Goal: Task Accomplishment & Management: Use online tool/utility

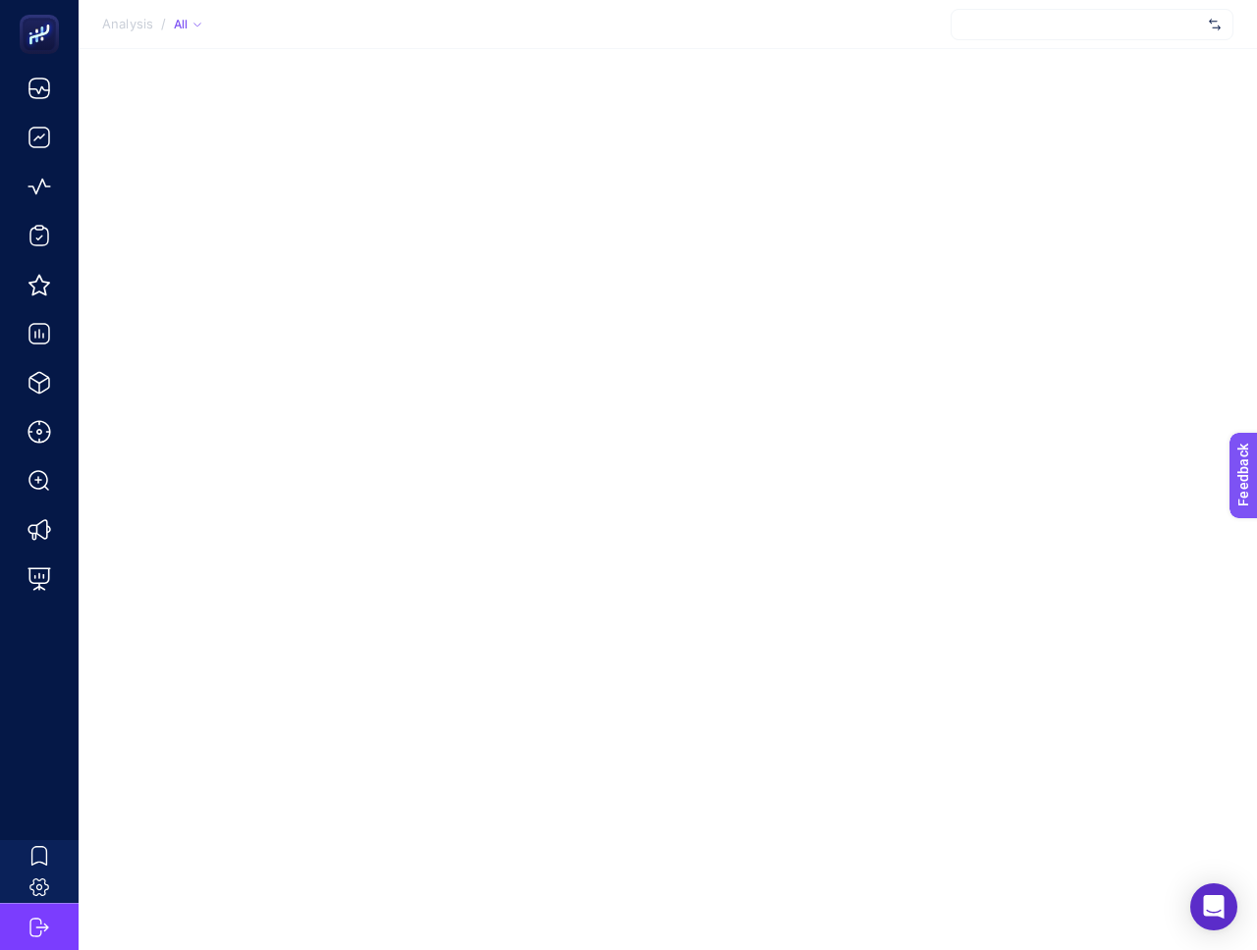
click at [1091, 19] on div at bounding box center [1091, 24] width 283 height 31
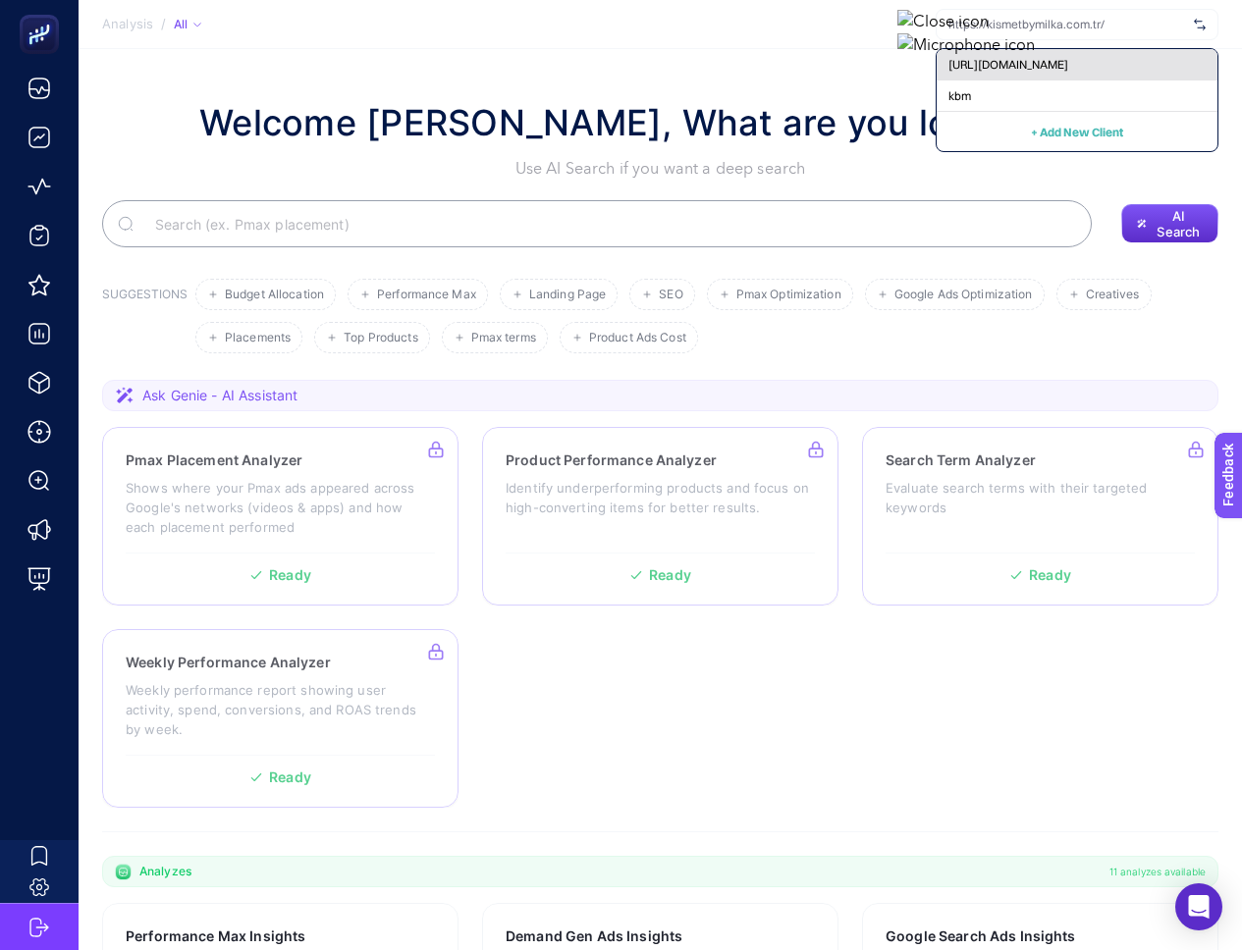
click at [1068, 72] on span "[URL][DOMAIN_NAME]" at bounding box center [1008, 65] width 120 height 16
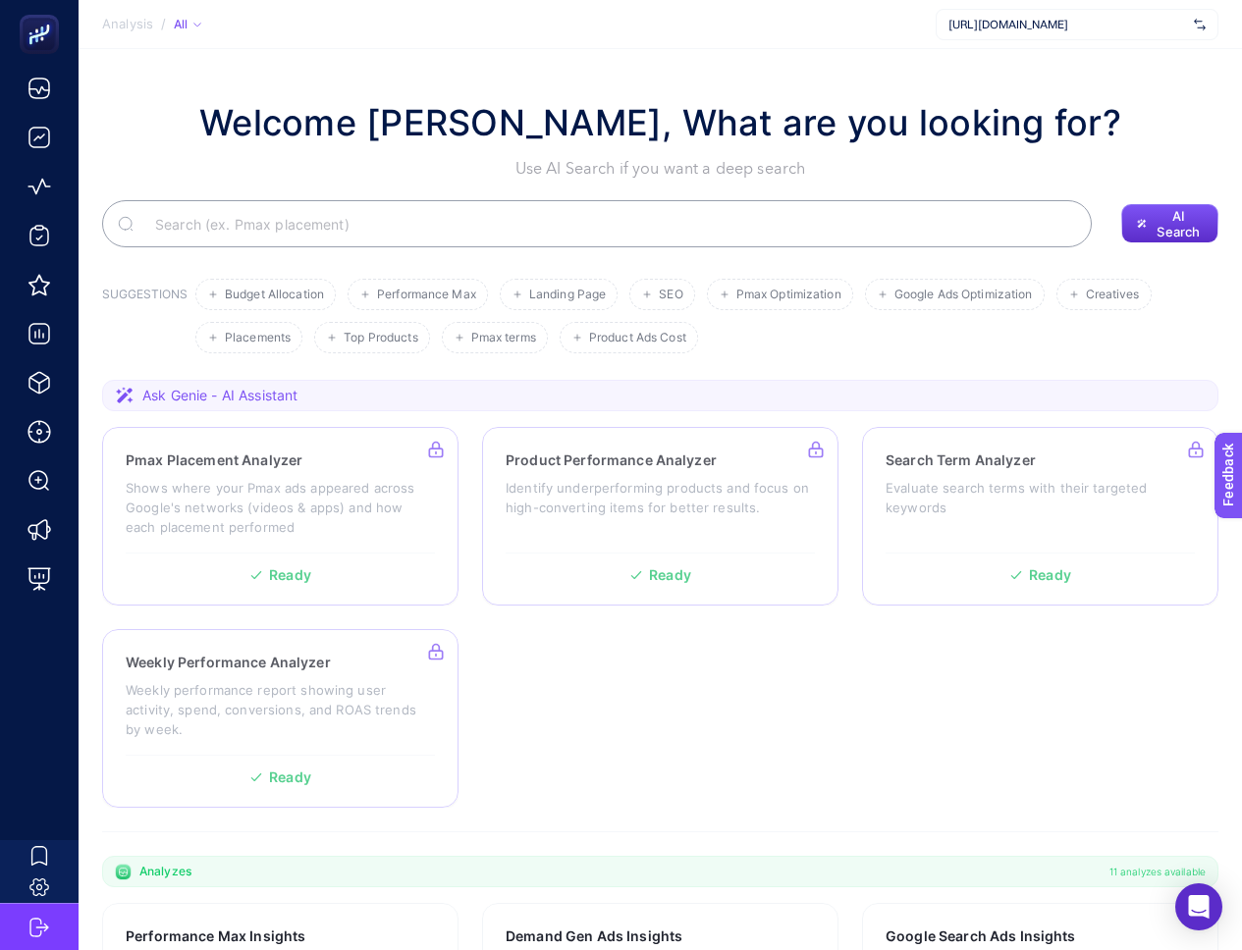
click at [912, 709] on section "Pmax Placement Analyzer Shows where your Pmax ads appeared across Google's netw…" at bounding box center [660, 617] width 1116 height 381
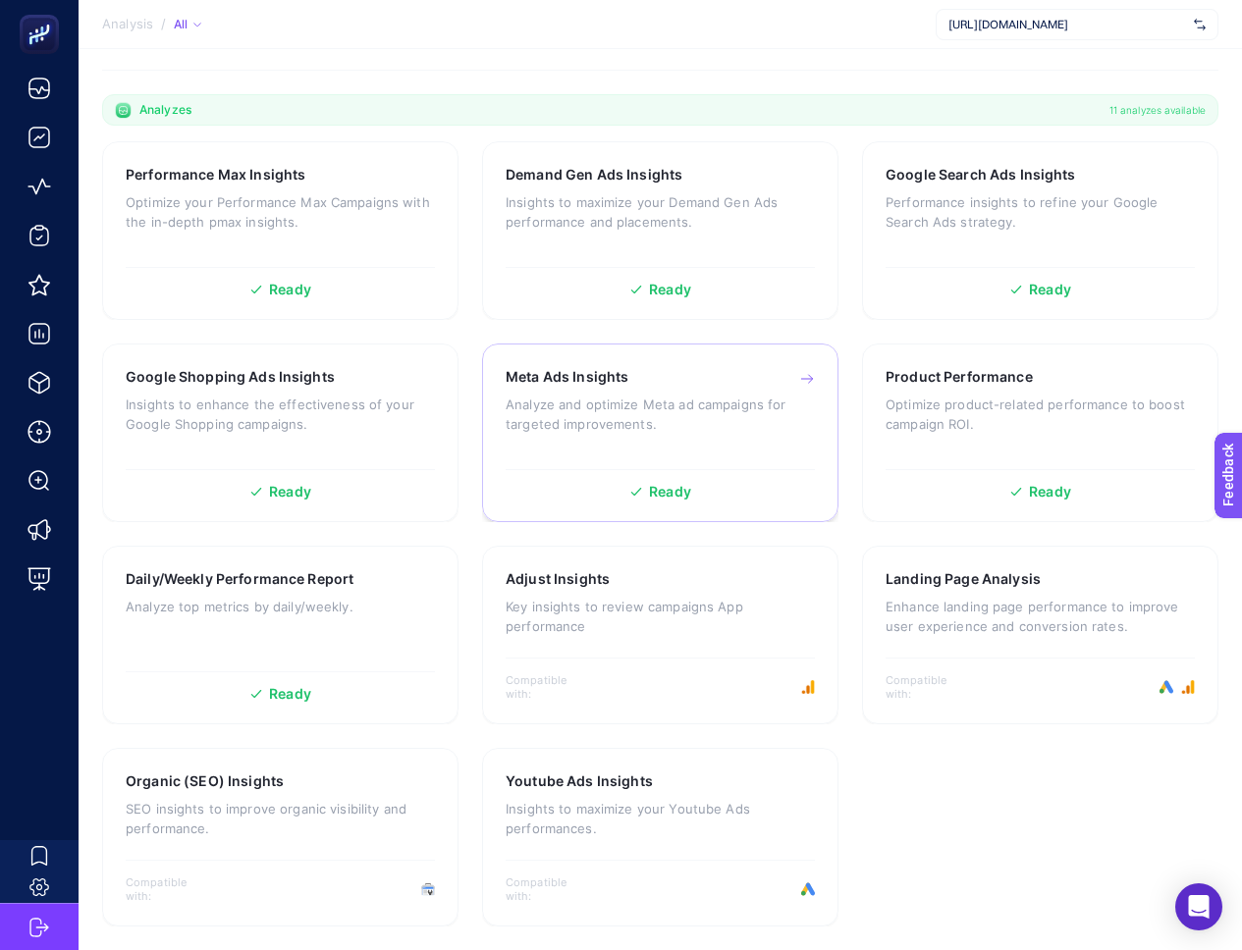
click at [612, 421] on p "Analyze and optimize Meta ad campaigns for targeted improvements." at bounding box center [660, 414] width 309 height 39
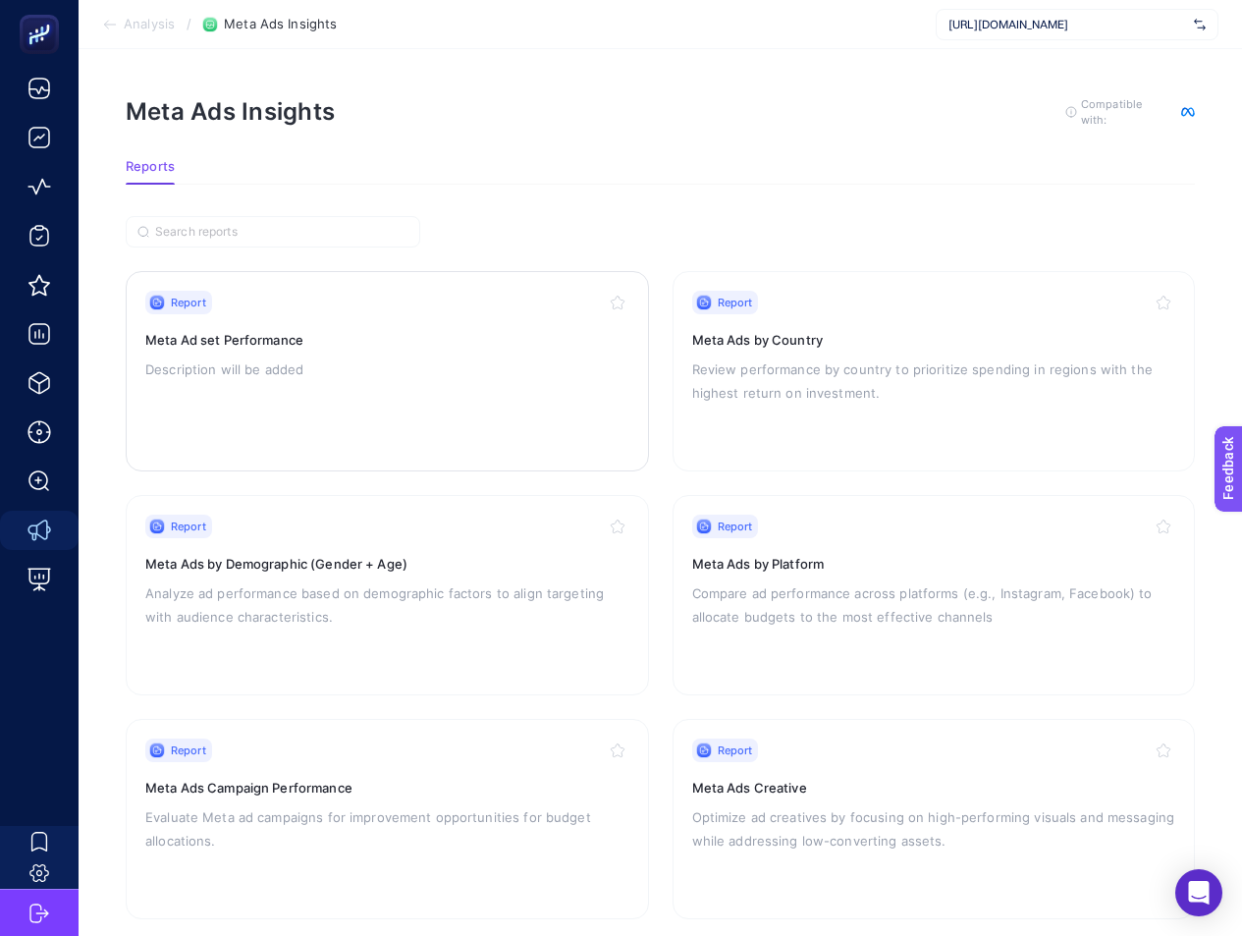
click at [475, 383] on div "Report Meta Ad set Performance Description will be added" at bounding box center [387, 371] width 484 height 161
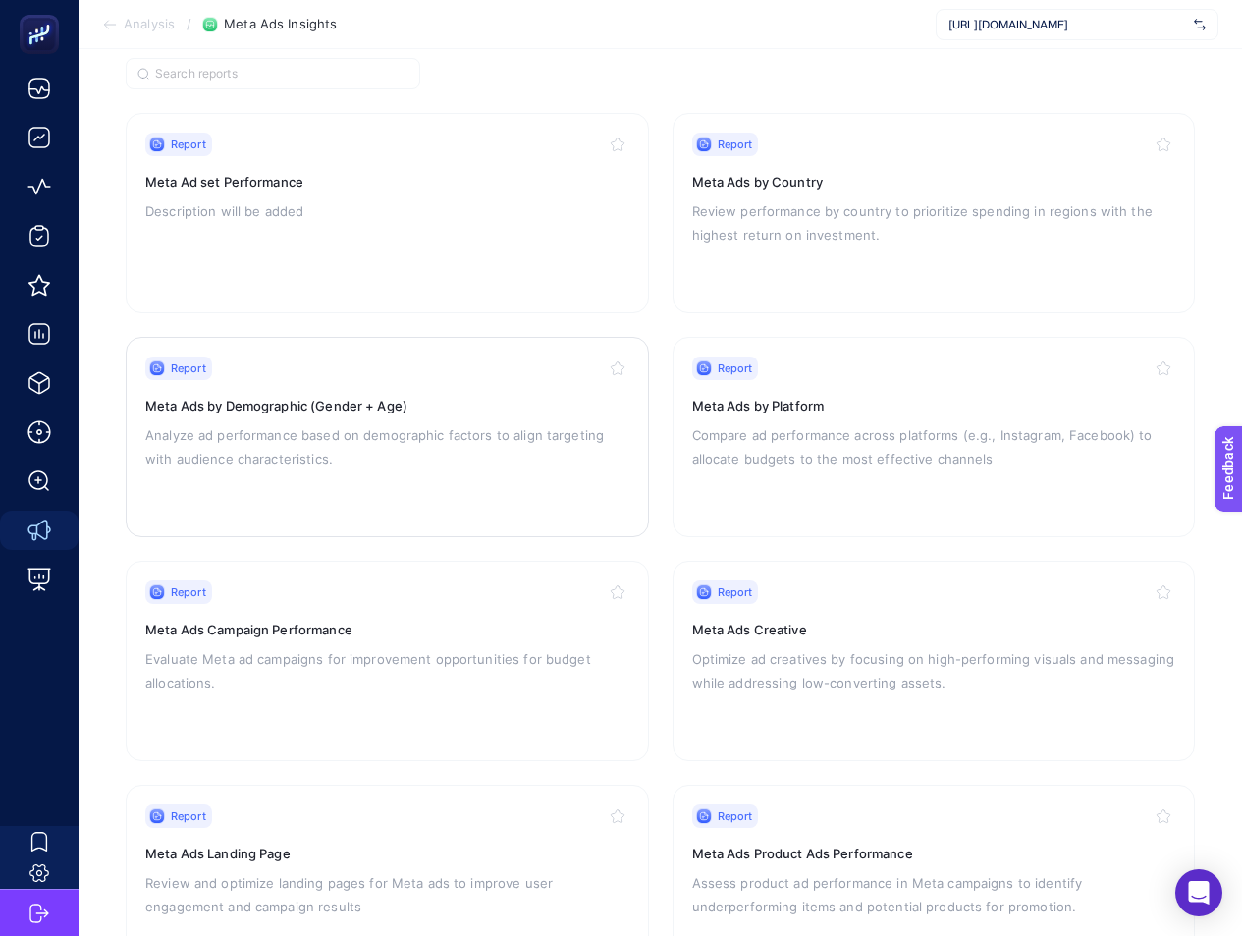
click at [483, 448] on p "Analyze ad performance based on demographic factors to align targeting with aud…" at bounding box center [387, 446] width 484 height 47
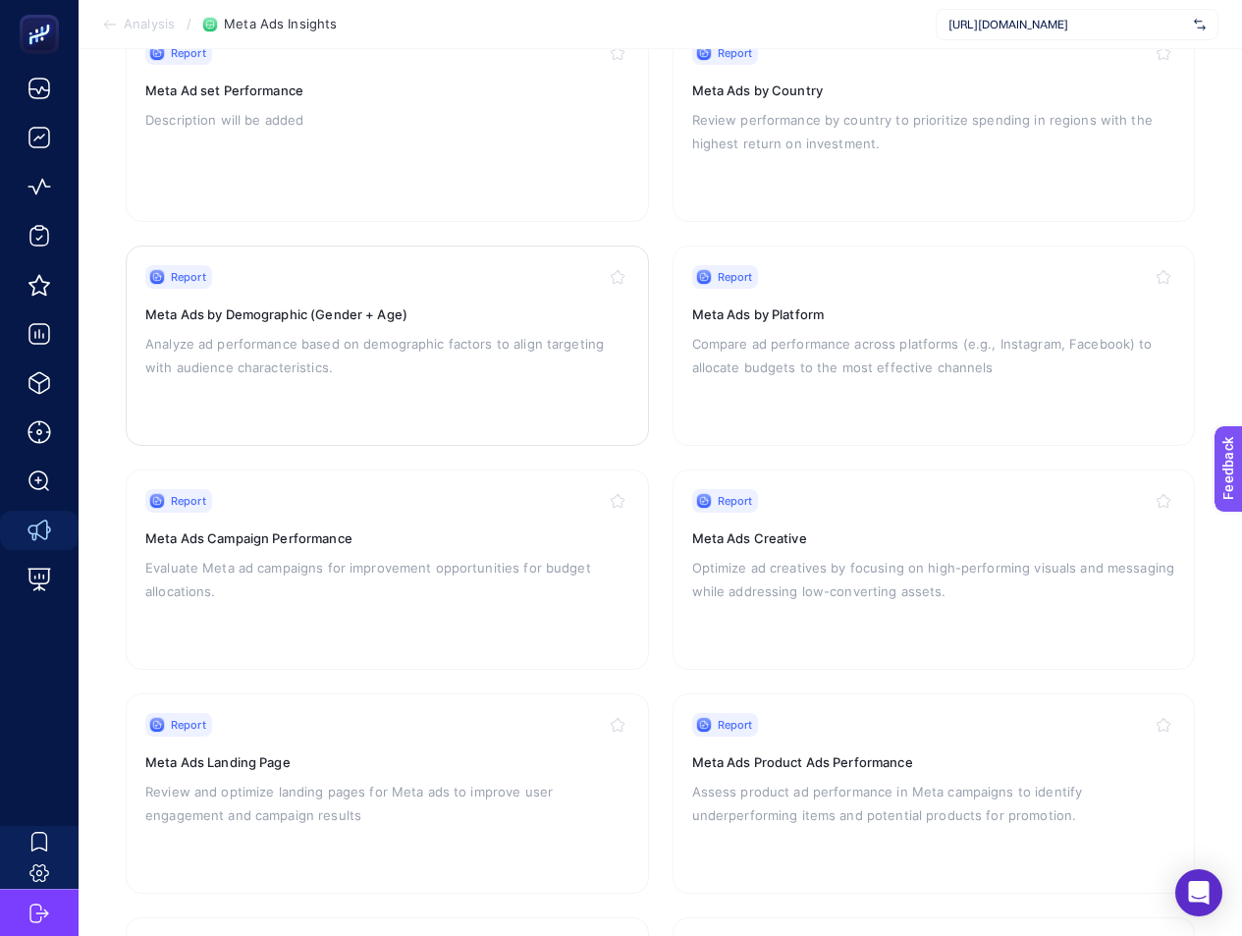
scroll to position [475, 0]
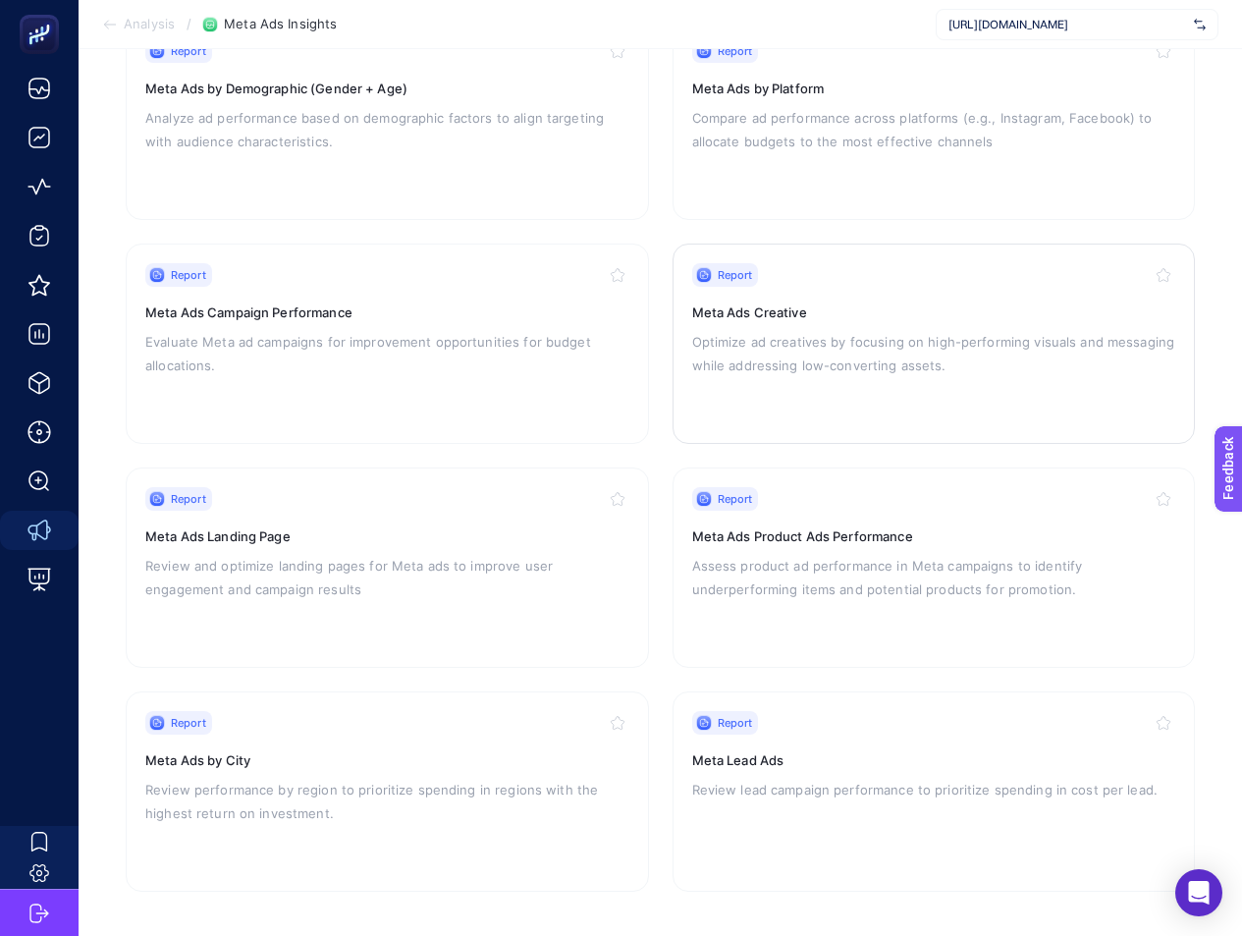
click at [928, 392] on div "Report Meta Ads Creative Optimize ad creatives by focusing on high-performing v…" at bounding box center [934, 343] width 484 height 161
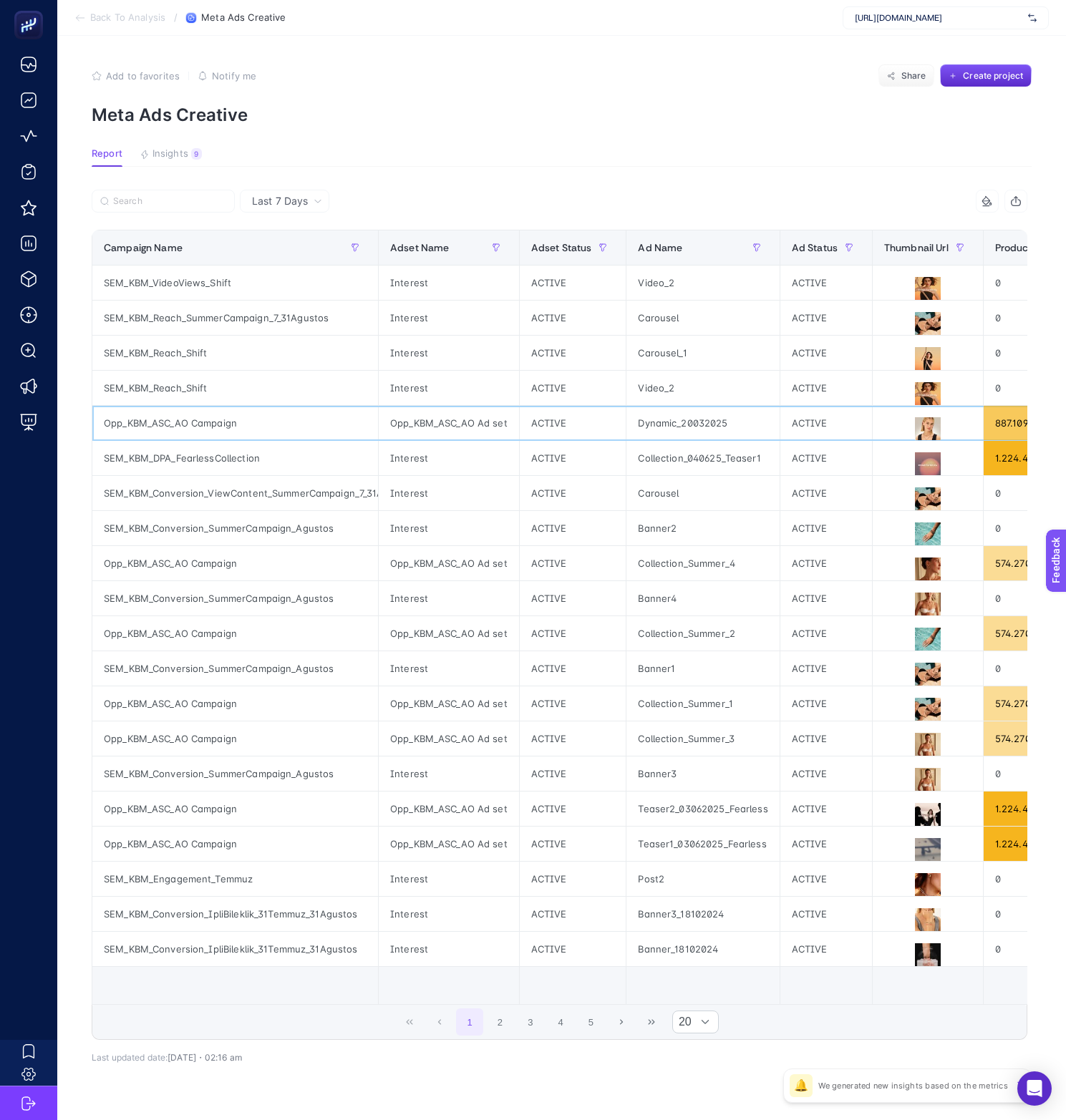
click at [201, 417] on div "Opp_KBM_ASC_AO Campaign" at bounding box center [236, 423] width 286 height 34
copy tr "Opp_KBM_ASC_AO Campaign"
click at [755, 433] on div "Dynamic_20032025" at bounding box center [702, 423] width 152 height 34
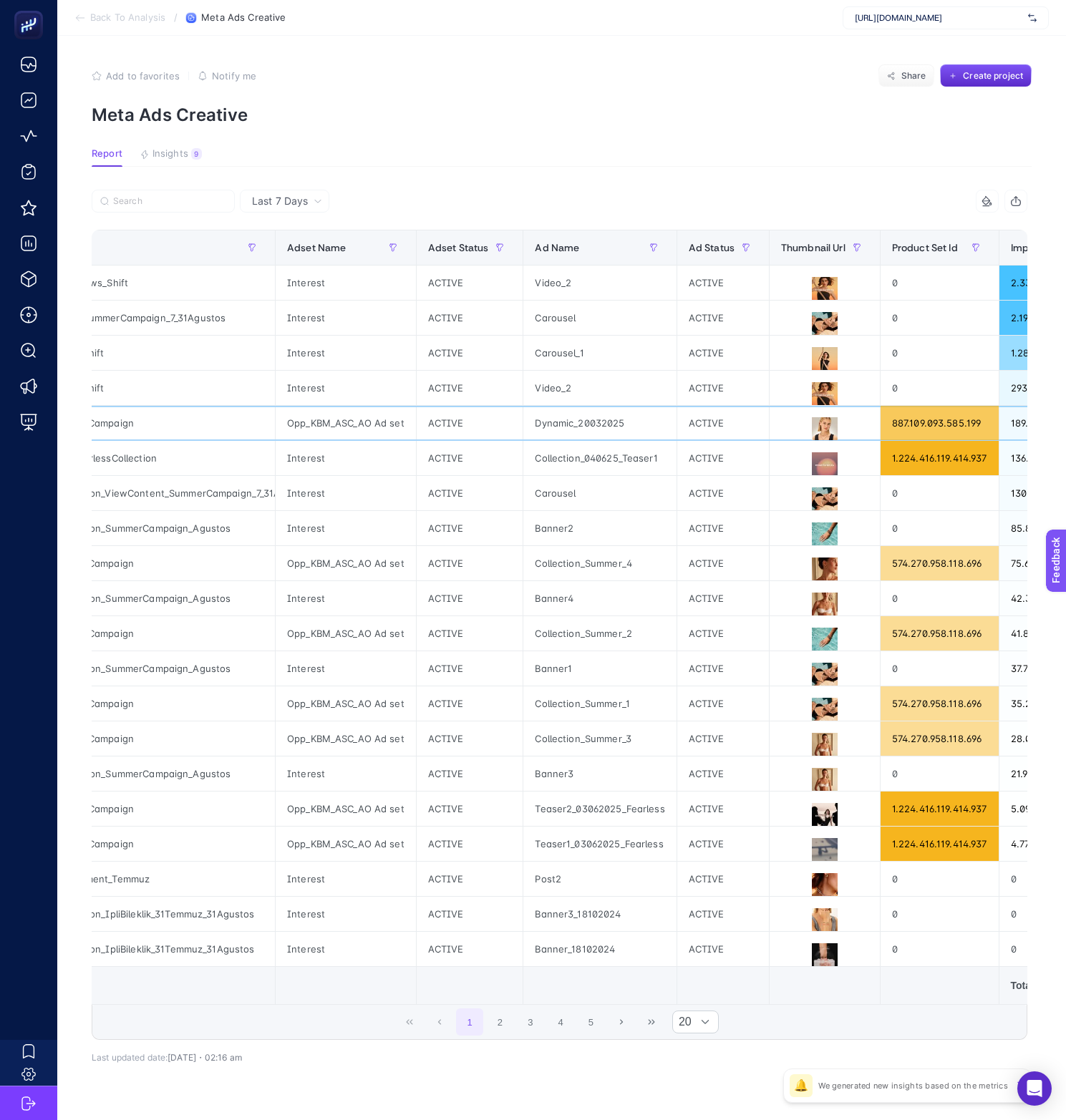
scroll to position [0, 202]
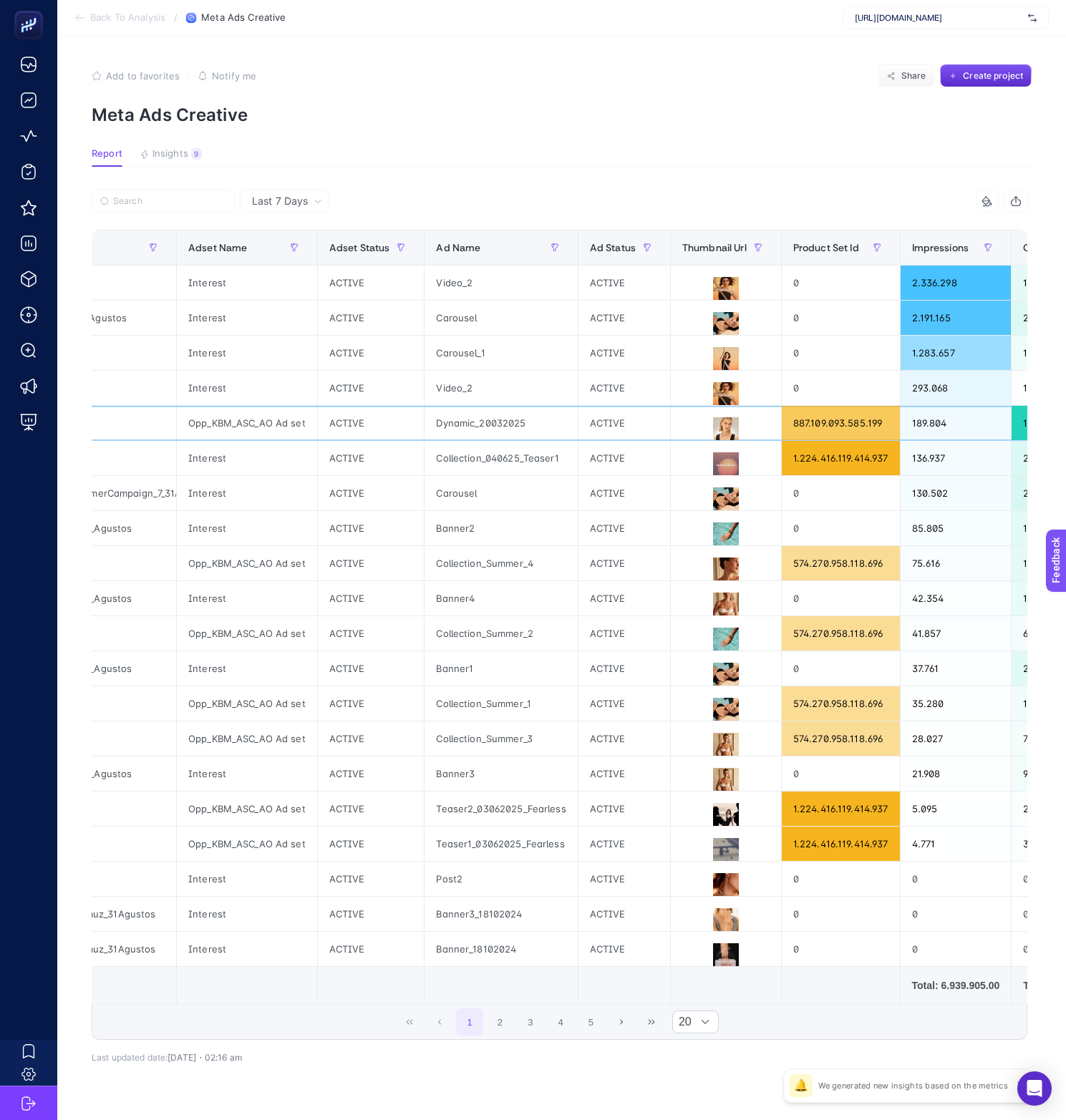
click at [906, 421] on div "189.804" at bounding box center [956, 423] width 111 height 34
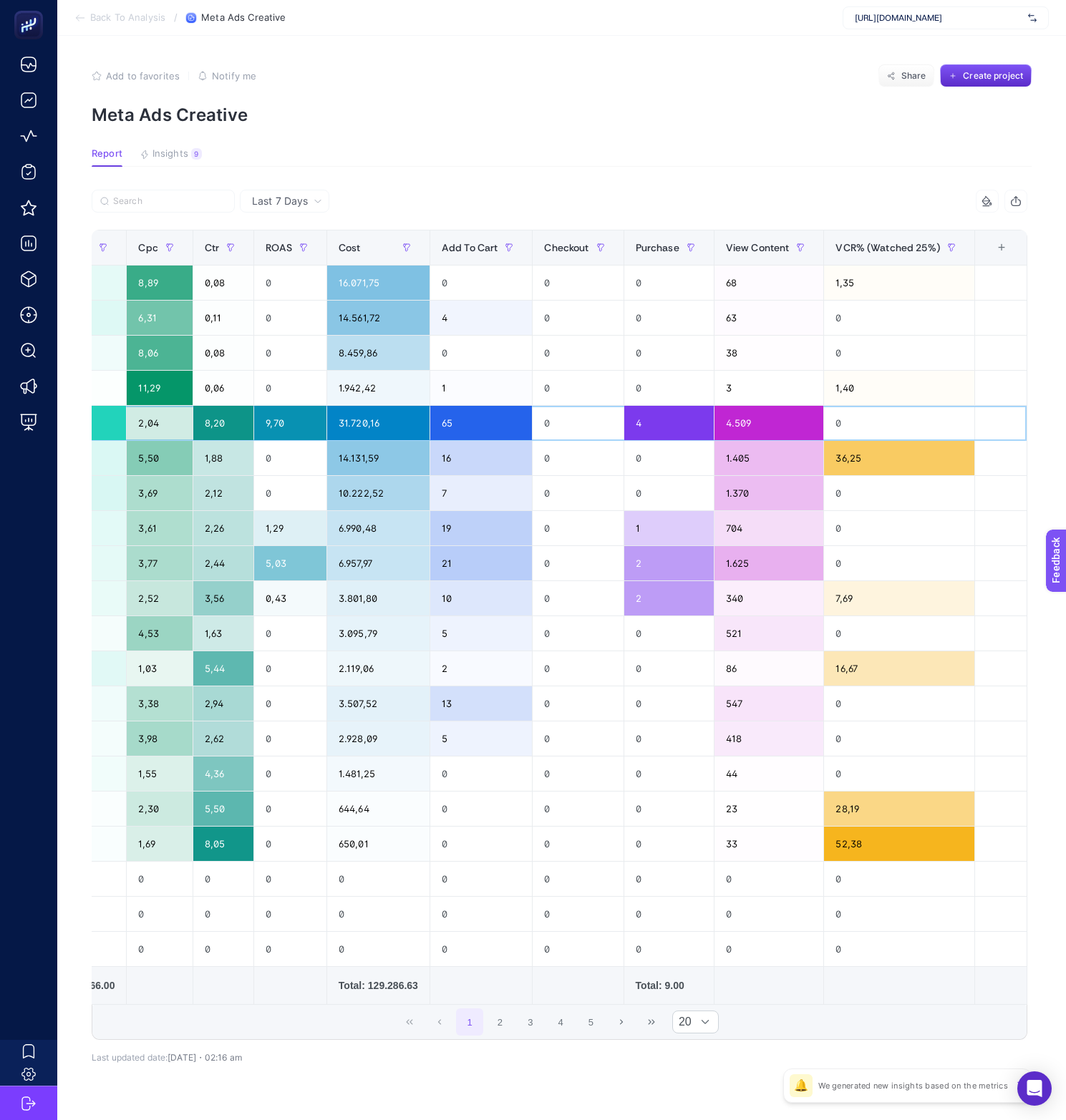
scroll to position [0, 7]
click at [916, 200] on icon "button" at bounding box center [1016, 203] width 9 height 6
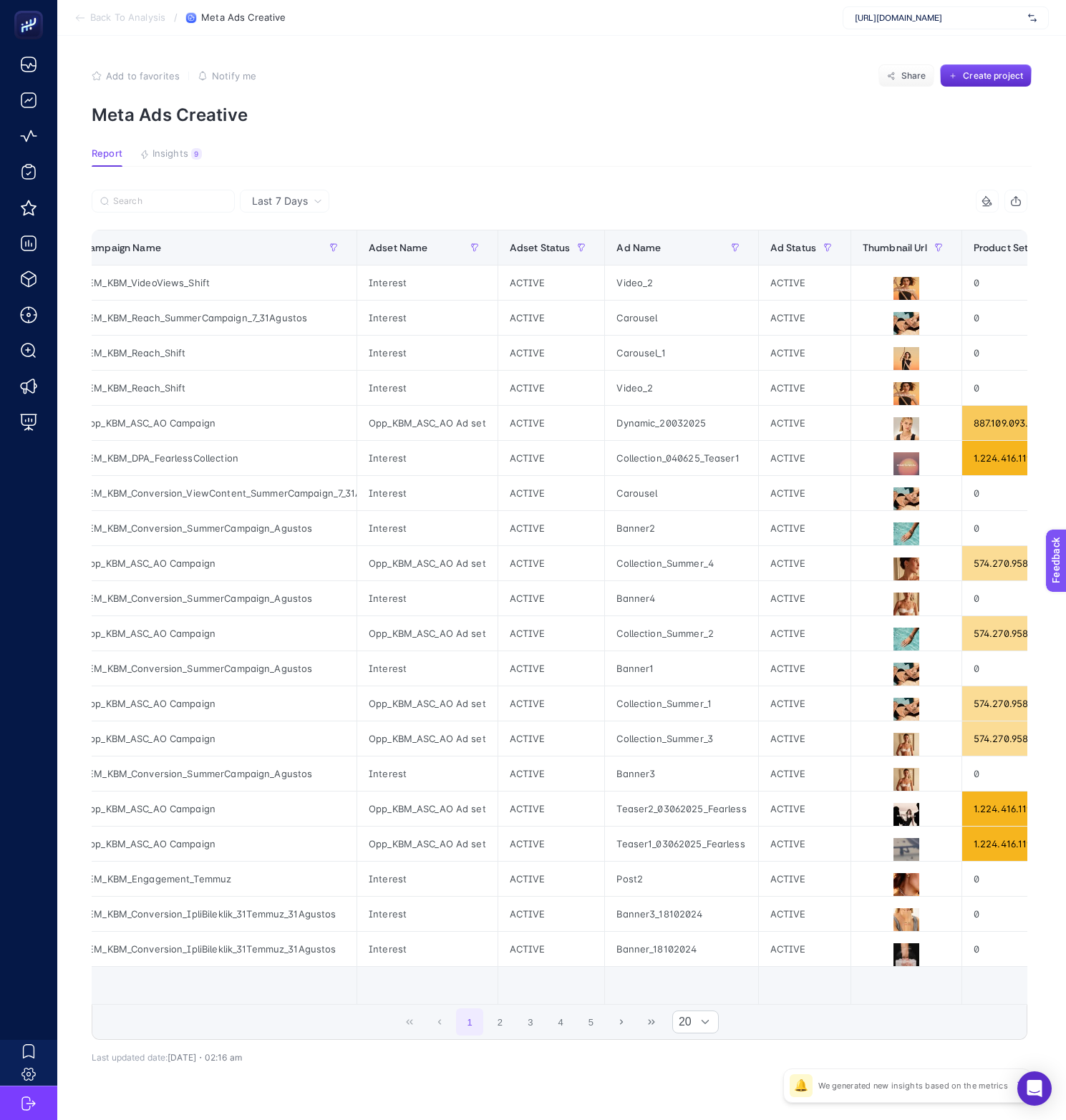
scroll to position [0, 0]
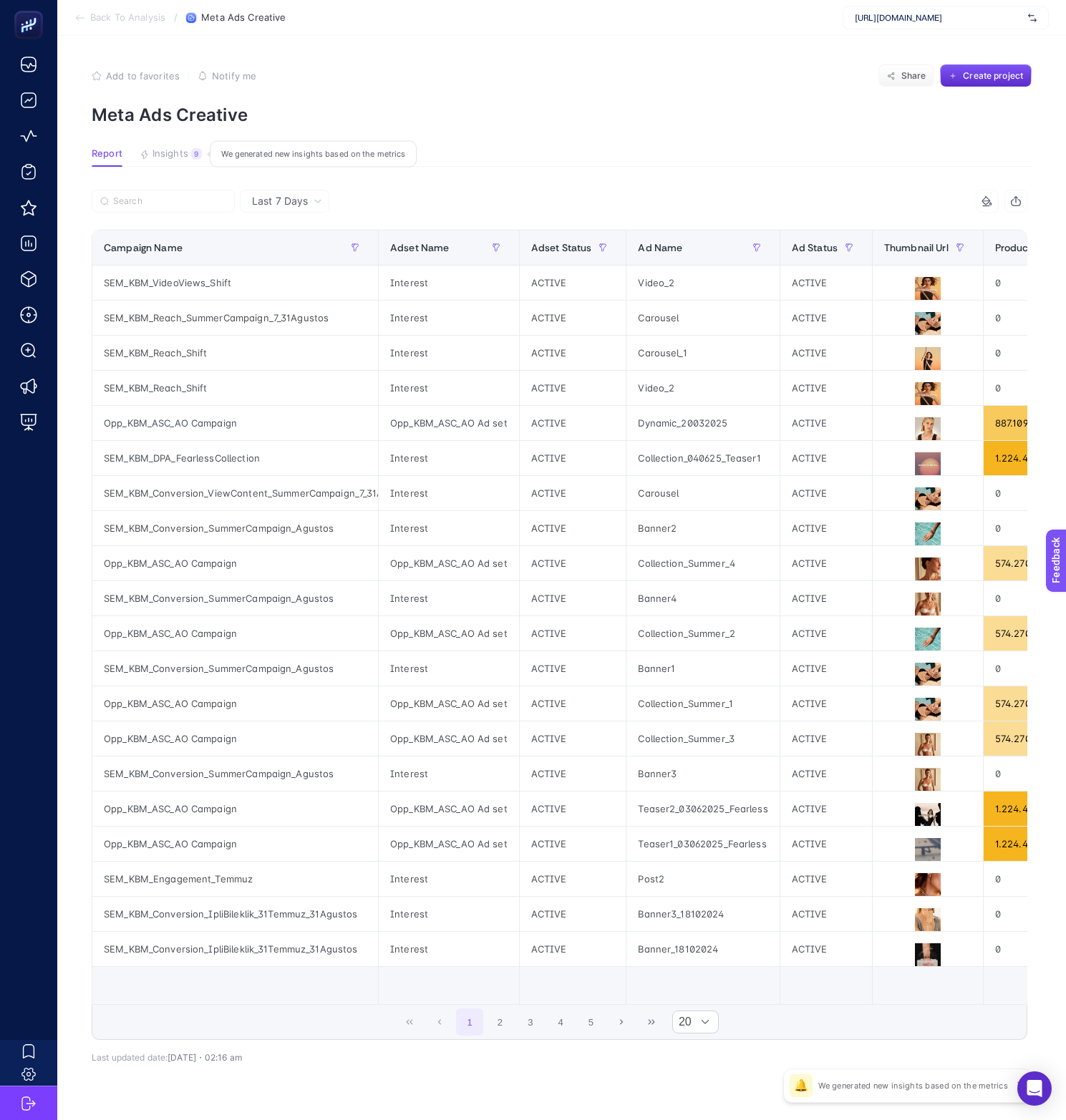
click at [153, 155] on span "Insights" at bounding box center [170, 154] width 36 height 12
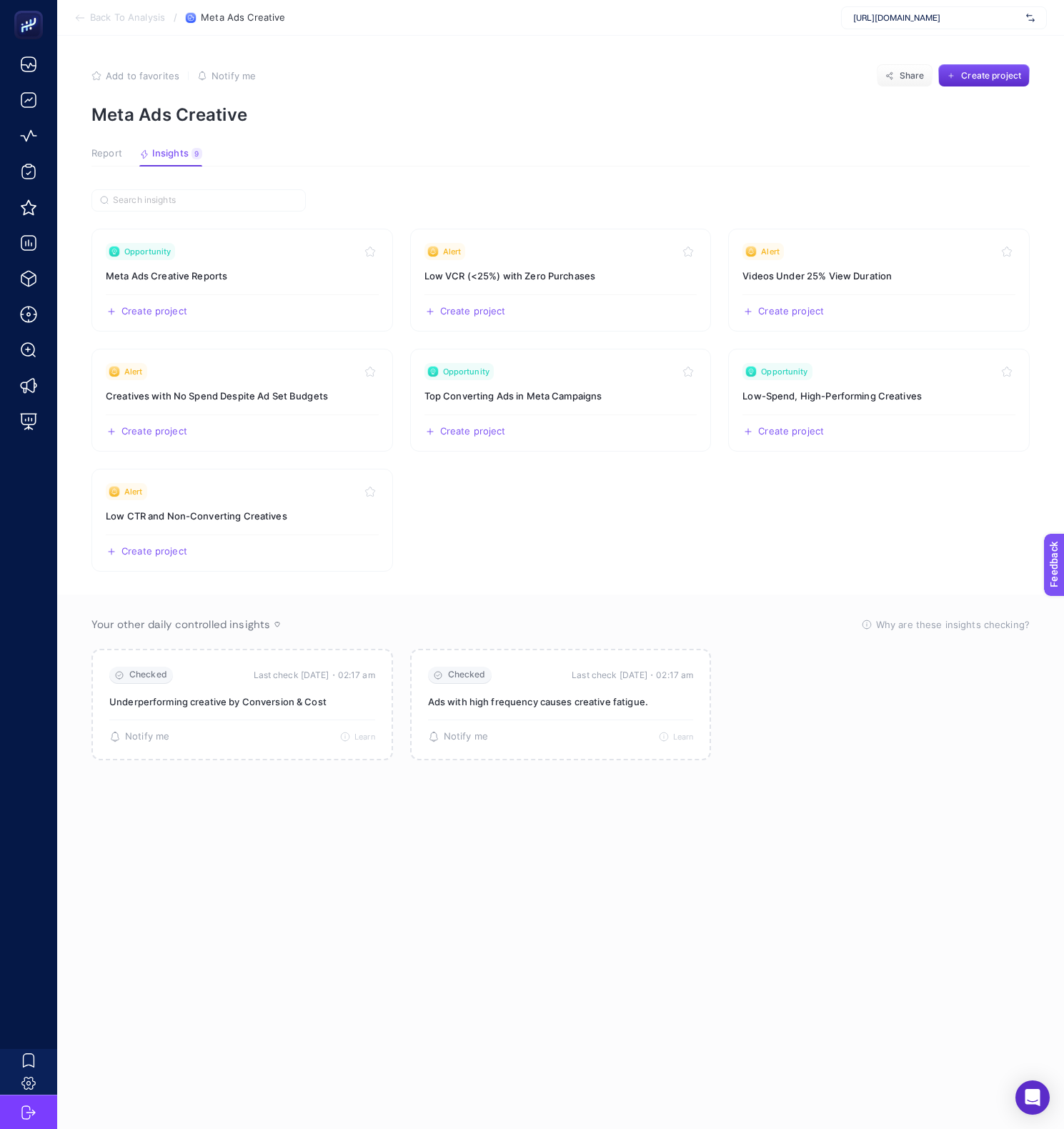
click at [120, 154] on span "Report" at bounding box center [107, 154] width 31 height 12
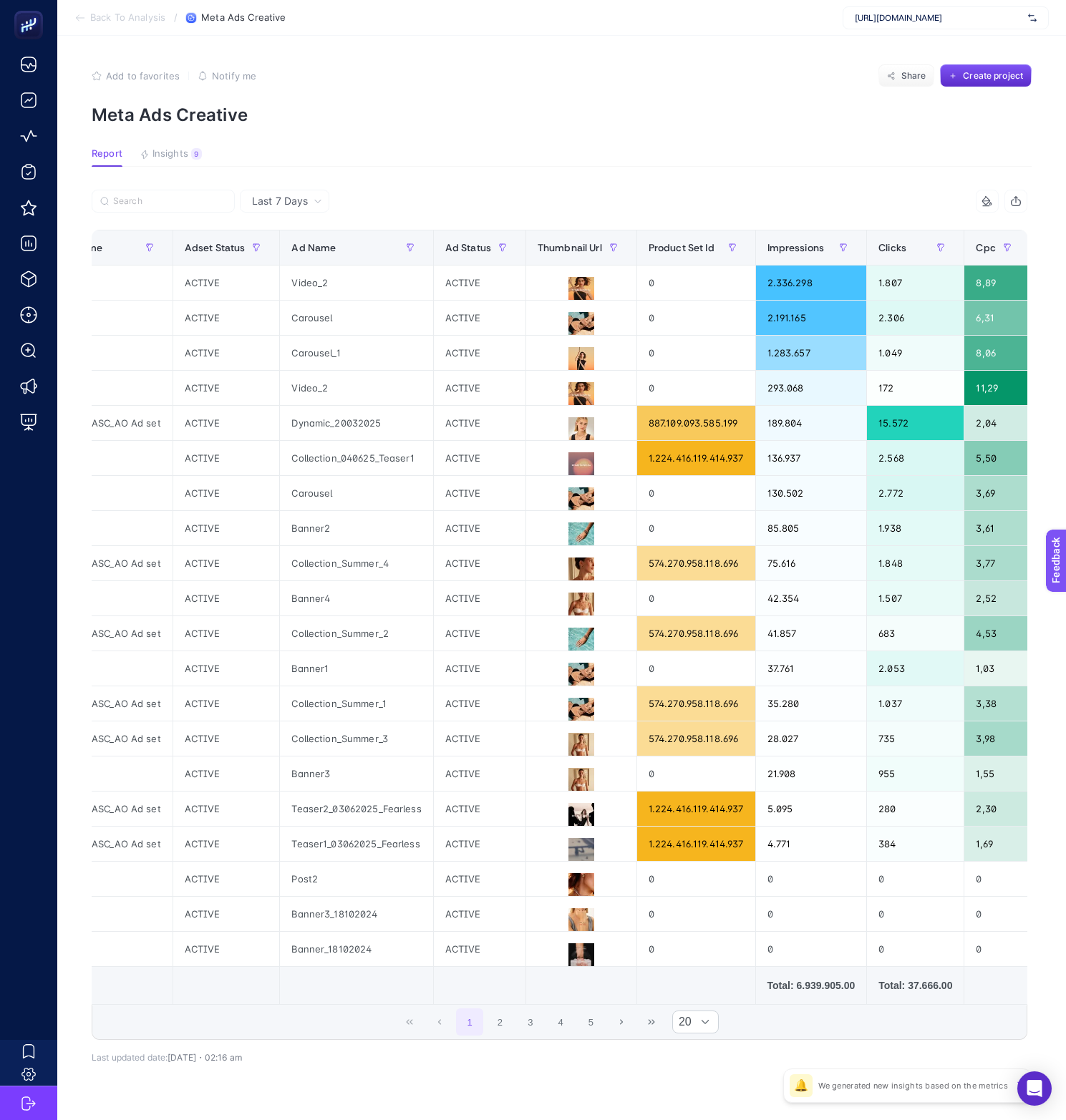
scroll to position [0, 292]
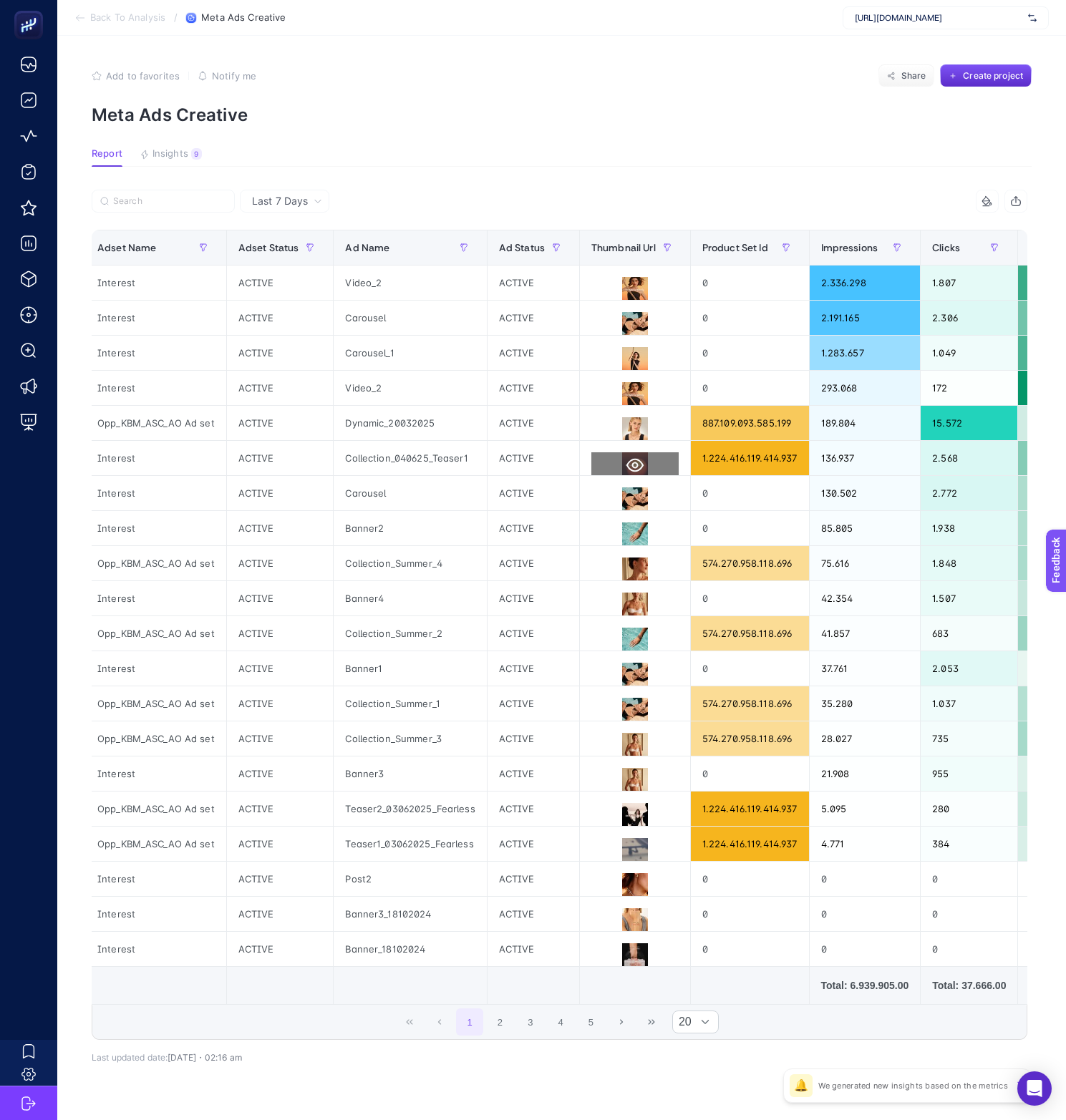
click at [632, 462] on icon at bounding box center [635, 465] width 17 height 18
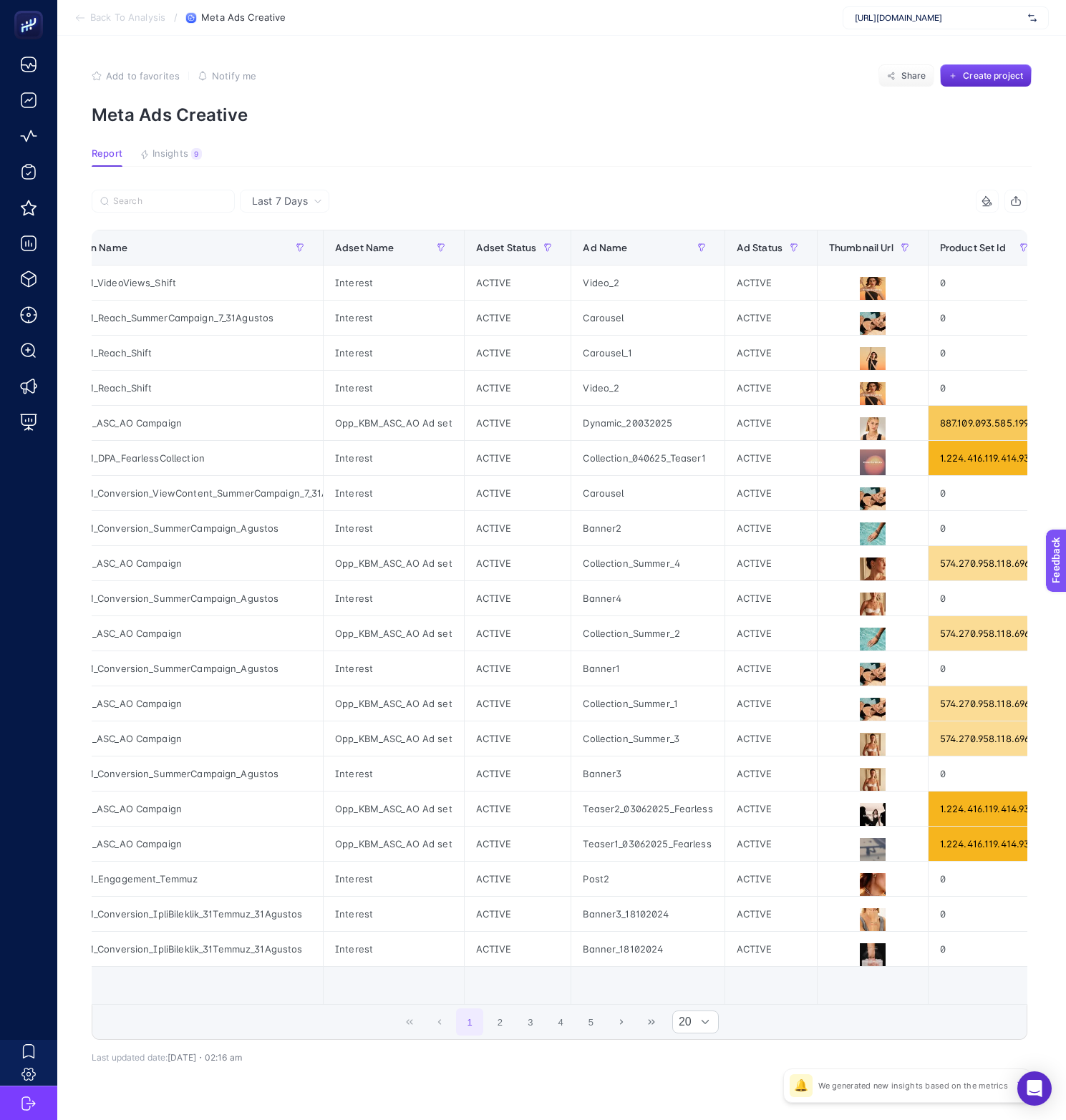
scroll to position [0, 58]
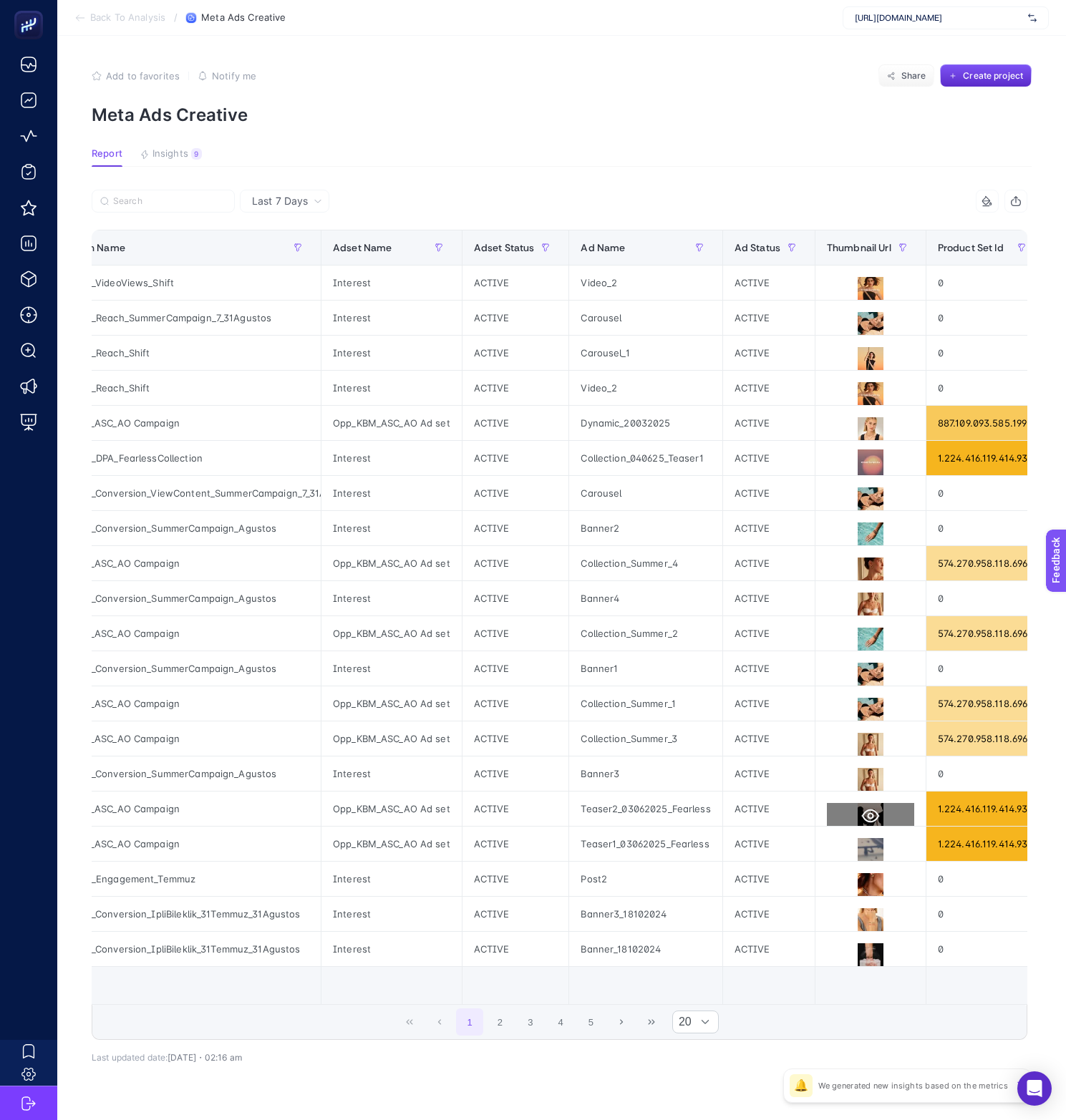
click at [865, 692] on icon at bounding box center [871, 816] width 17 height 18
click at [864, 692] on icon at bounding box center [871, 851] width 17 height 18
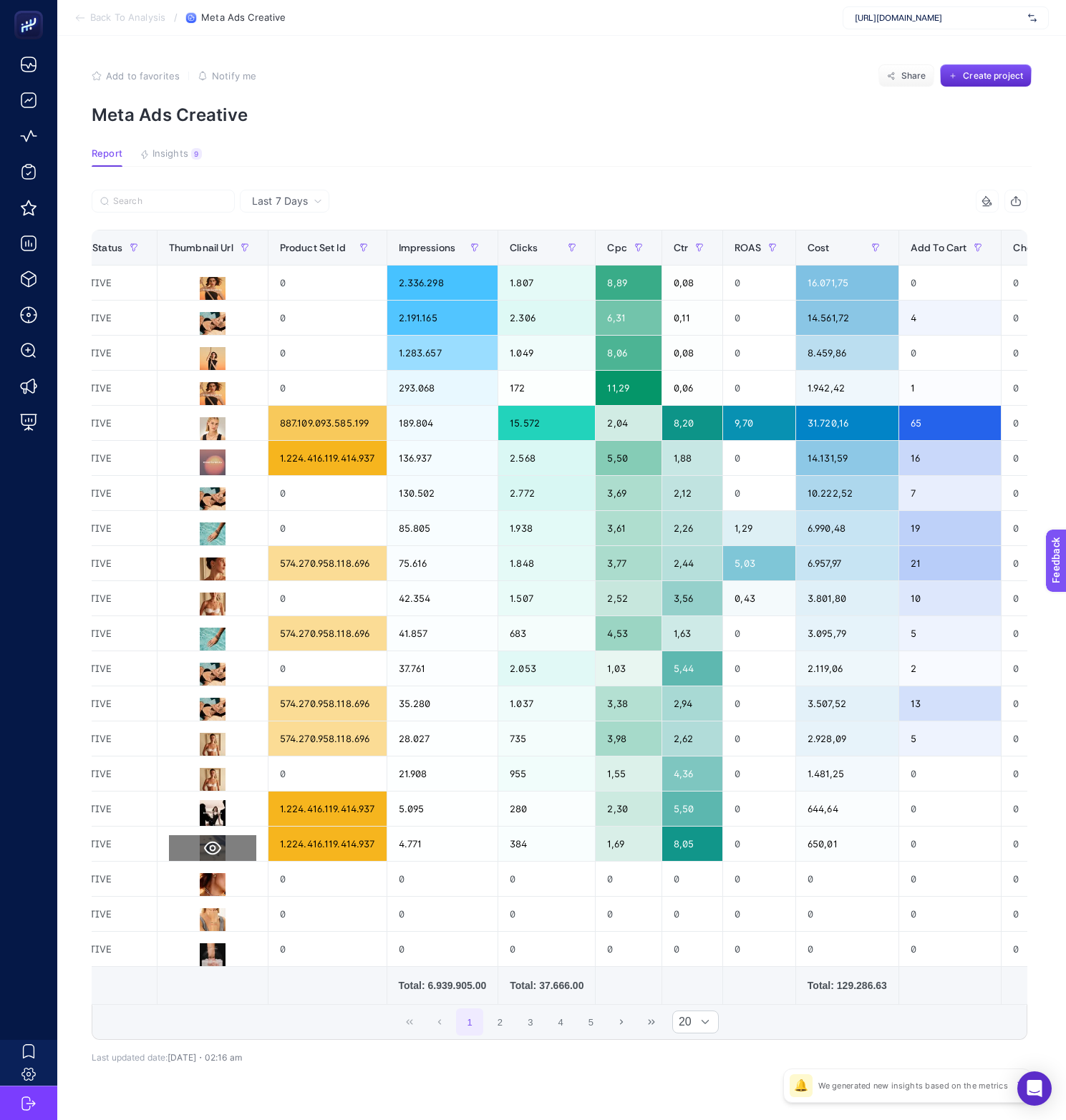
scroll to position [0, 846]
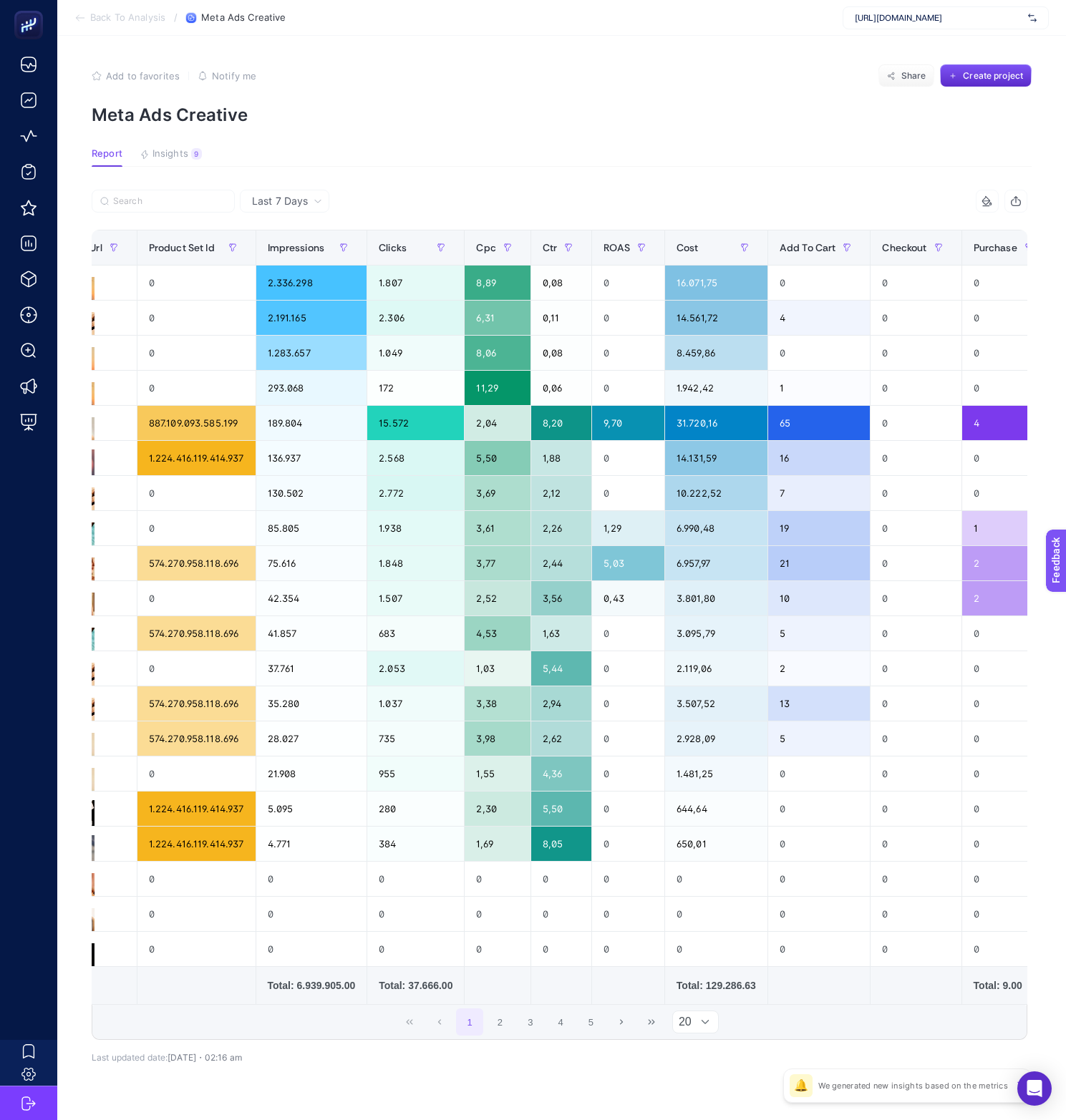
click at [689, 692] on span "20" at bounding box center [682, 1022] width 19 height 21
click at [688, 692] on li "50" at bounding box center [701, 1092] width 48 height 28
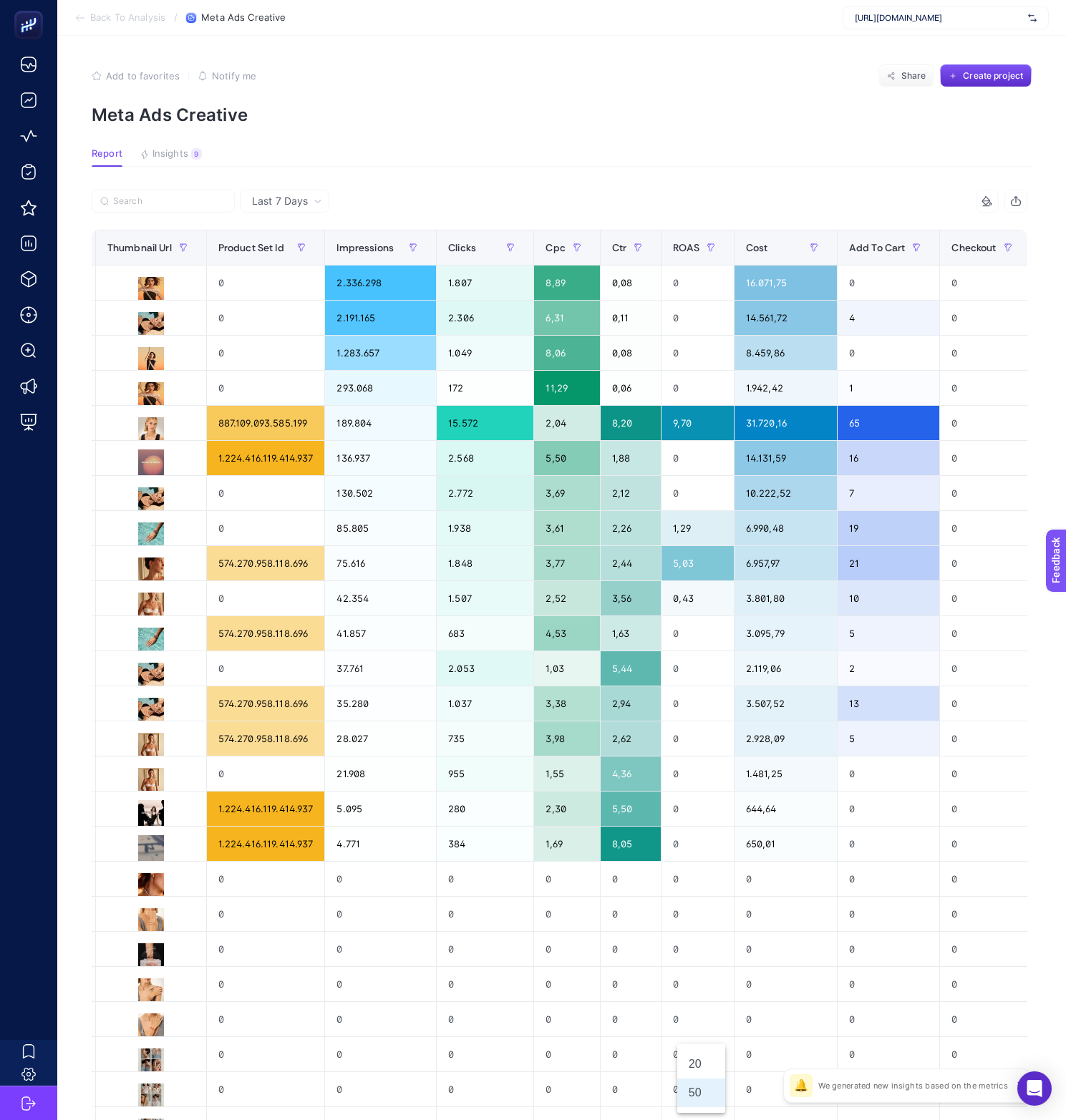
scroll to position [1097, 7]
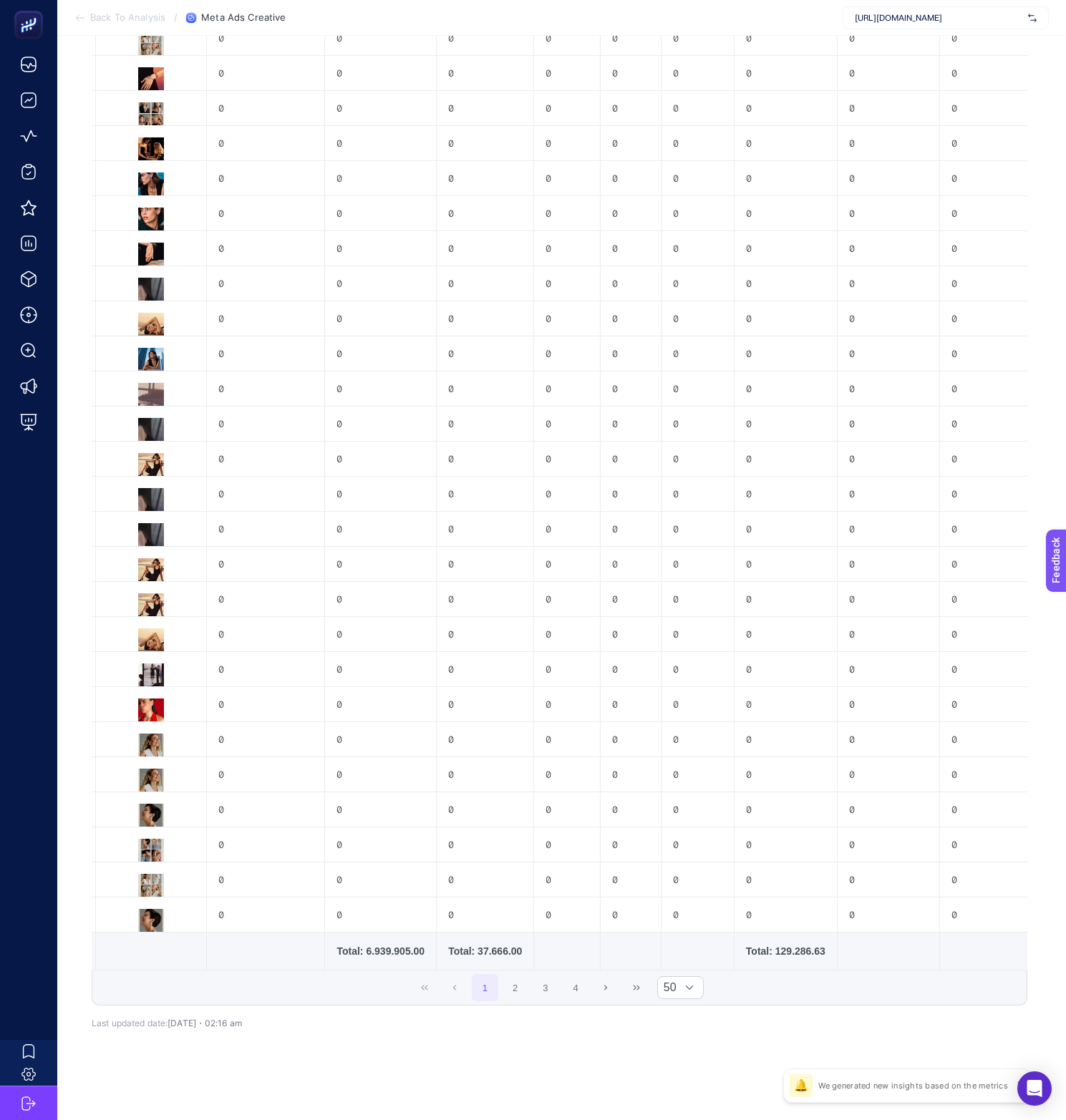
click at [686, 692] on article "Add to favorites false Notify me Share Create project Meta Ads Creative Report …" at bounding box center [561, 34] width 1008 height 2171
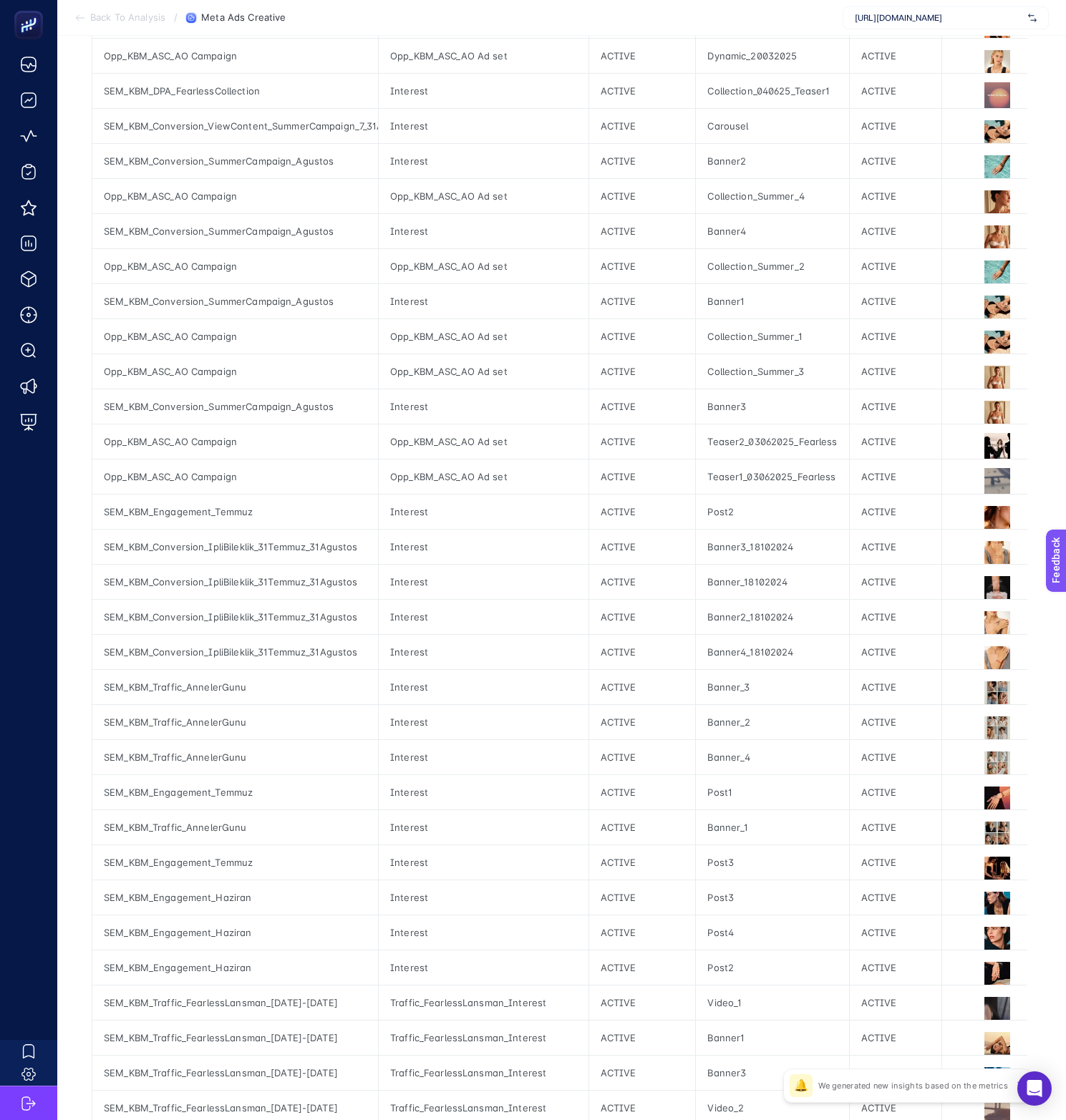
scroll to position [0, 0]
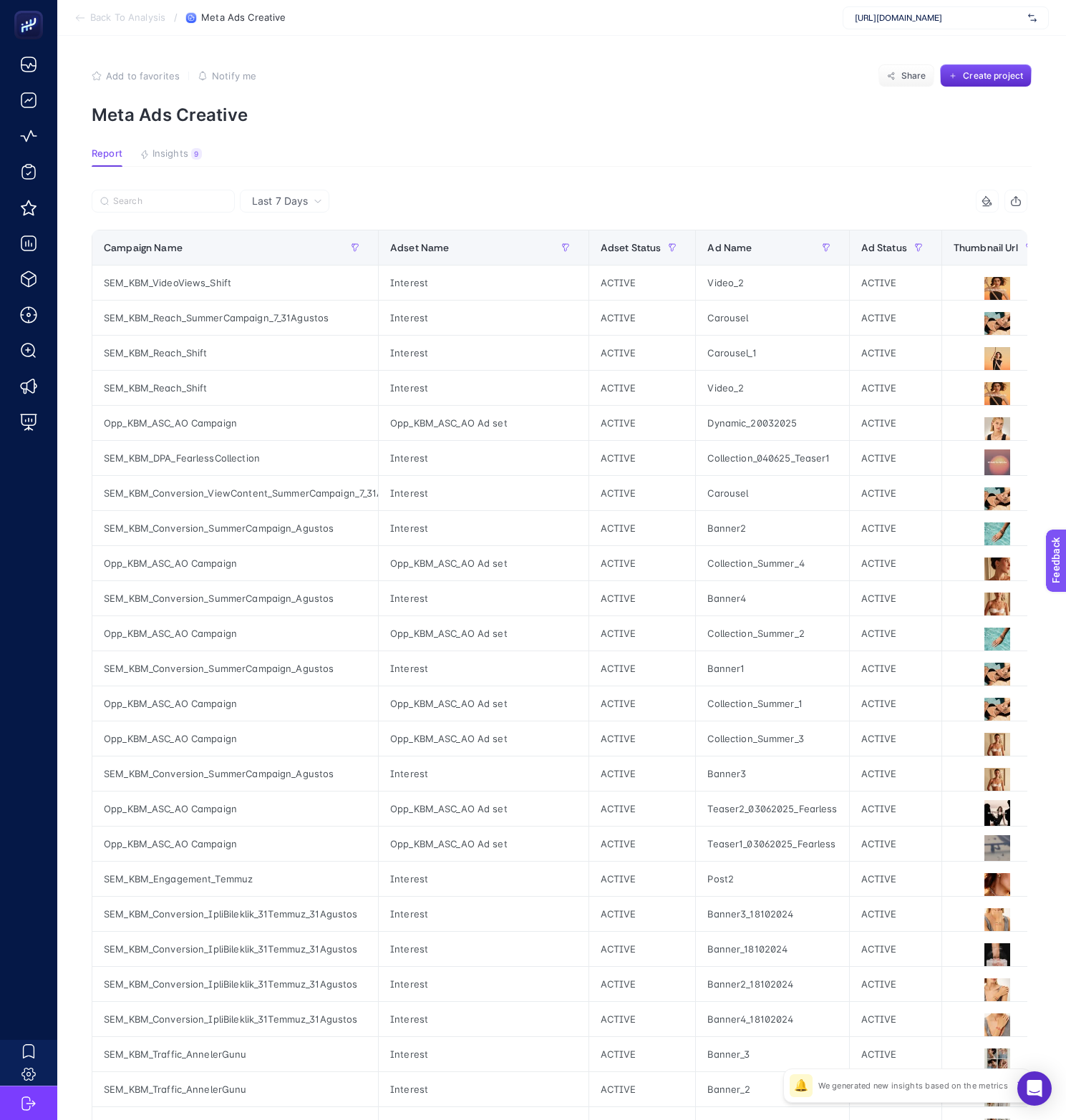
click at [314, 203] on icon at bounding box center [318, 201] width 9 height 9
click at [410, 166] on section "Report Insights 9 We generated new insights based on the metrics" at bounding box center [561, 158] width 940 height 19
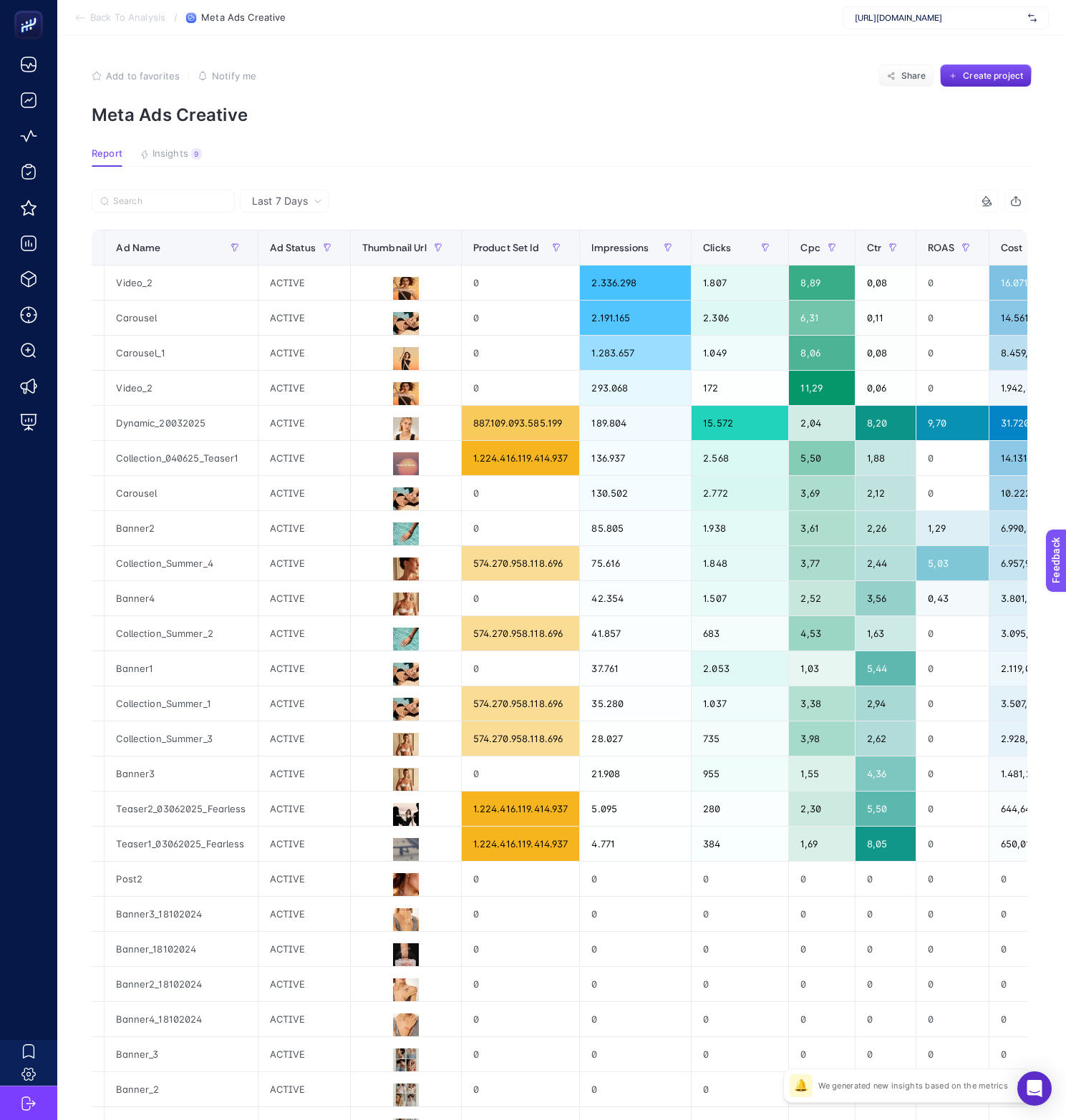
scroll to position [0, 610]
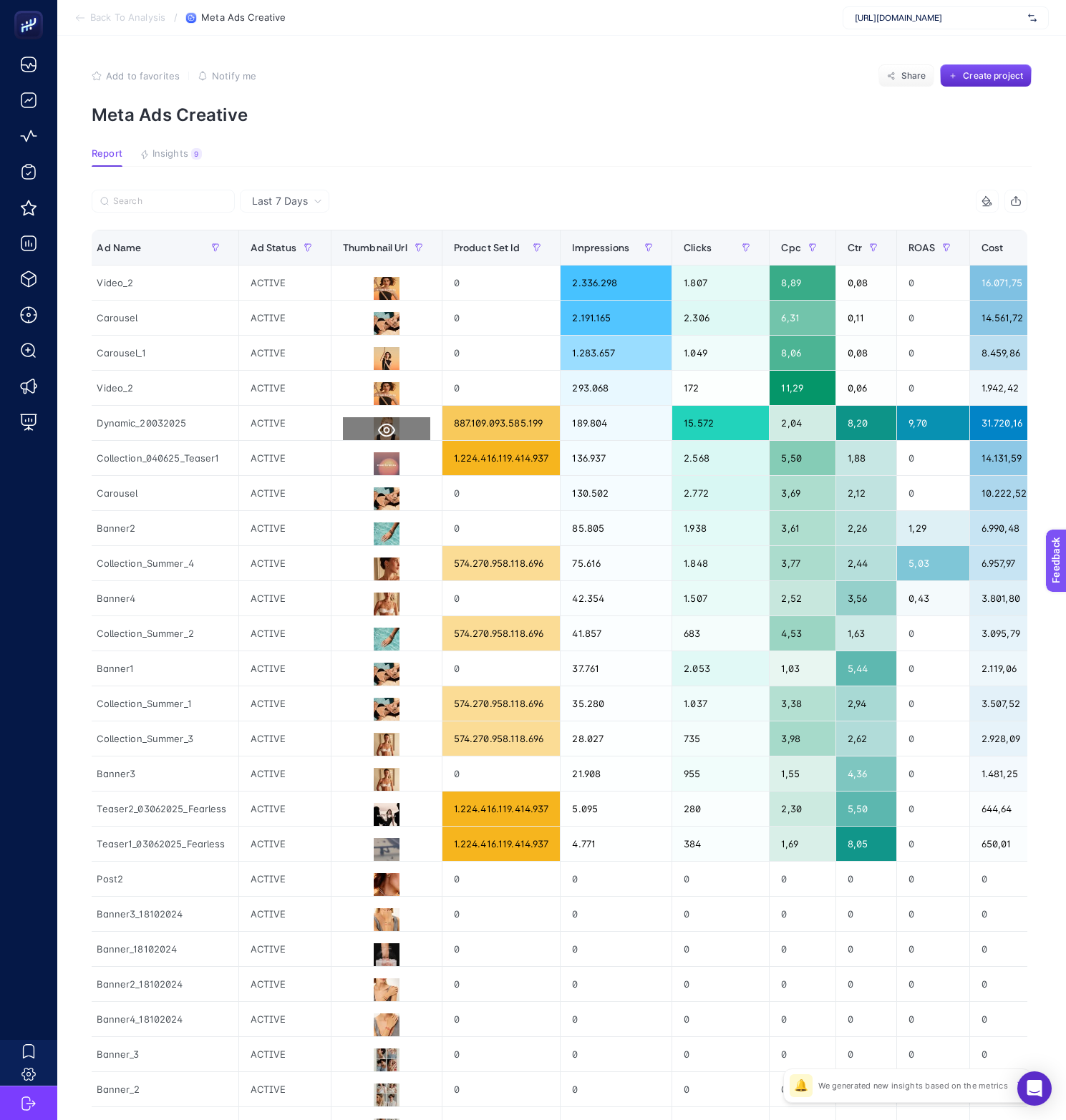
click at [383, 429] on icon at bounding box center [386, 430] width 17 height 14
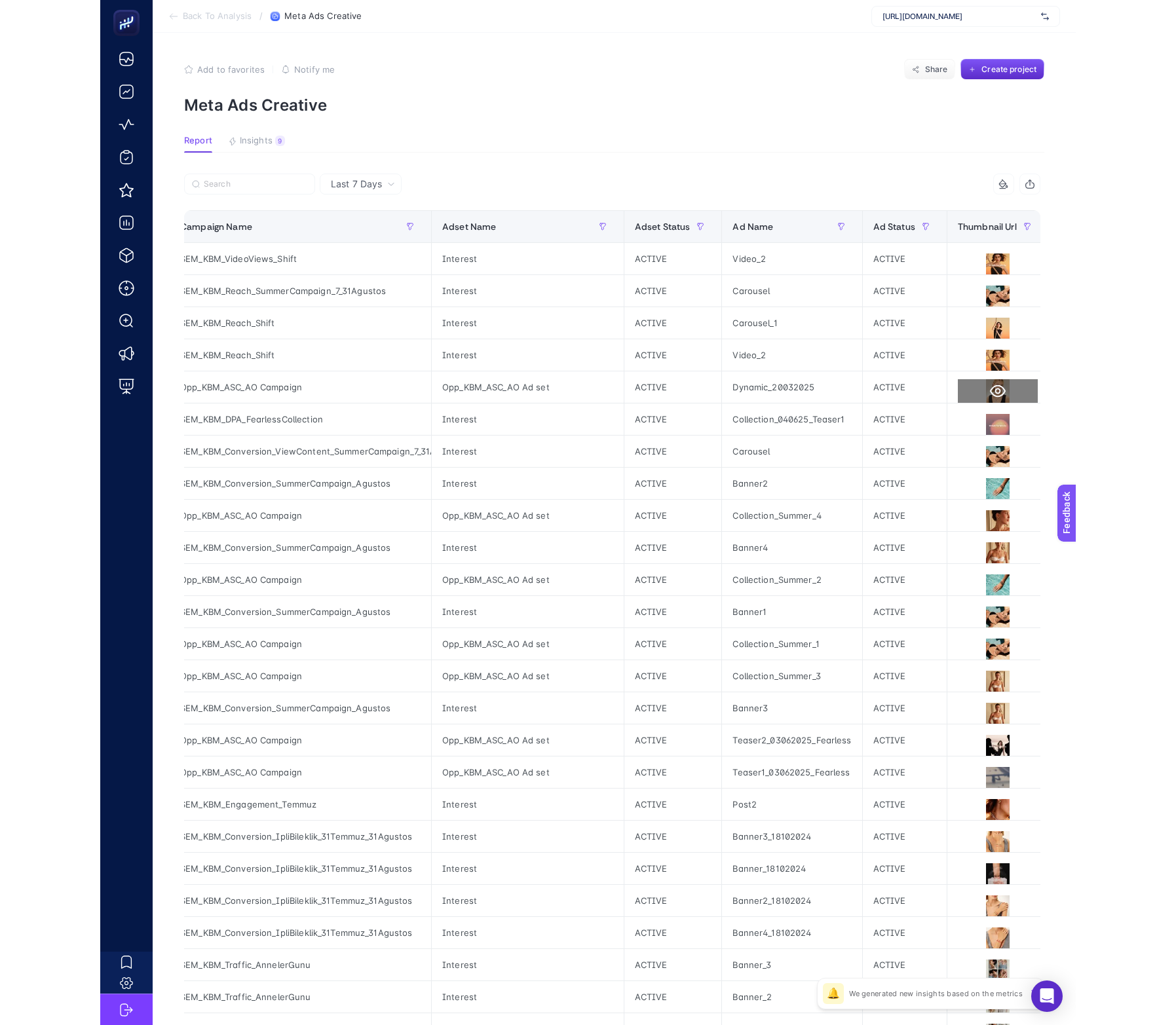
scroll to position [0, 0]
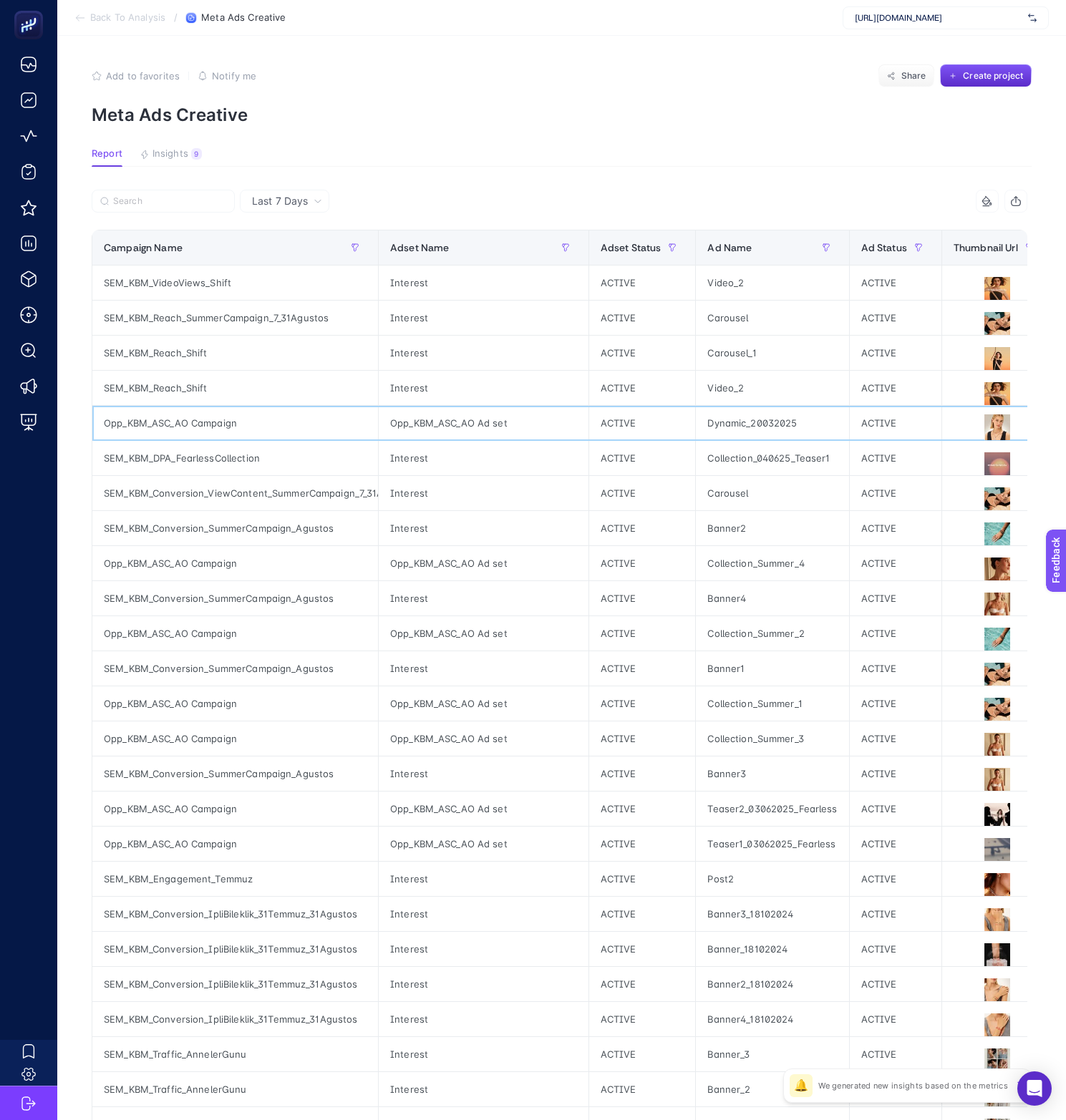
click at [738, 422] on div "Dynamic_20032025" at bounding box center [771, 423] width 152 height 34
click at [739, 422] on div "Dynamic_20032025" at bounding box center [771, 423] width 152 height 34
copy div "Dynamic_20032025"
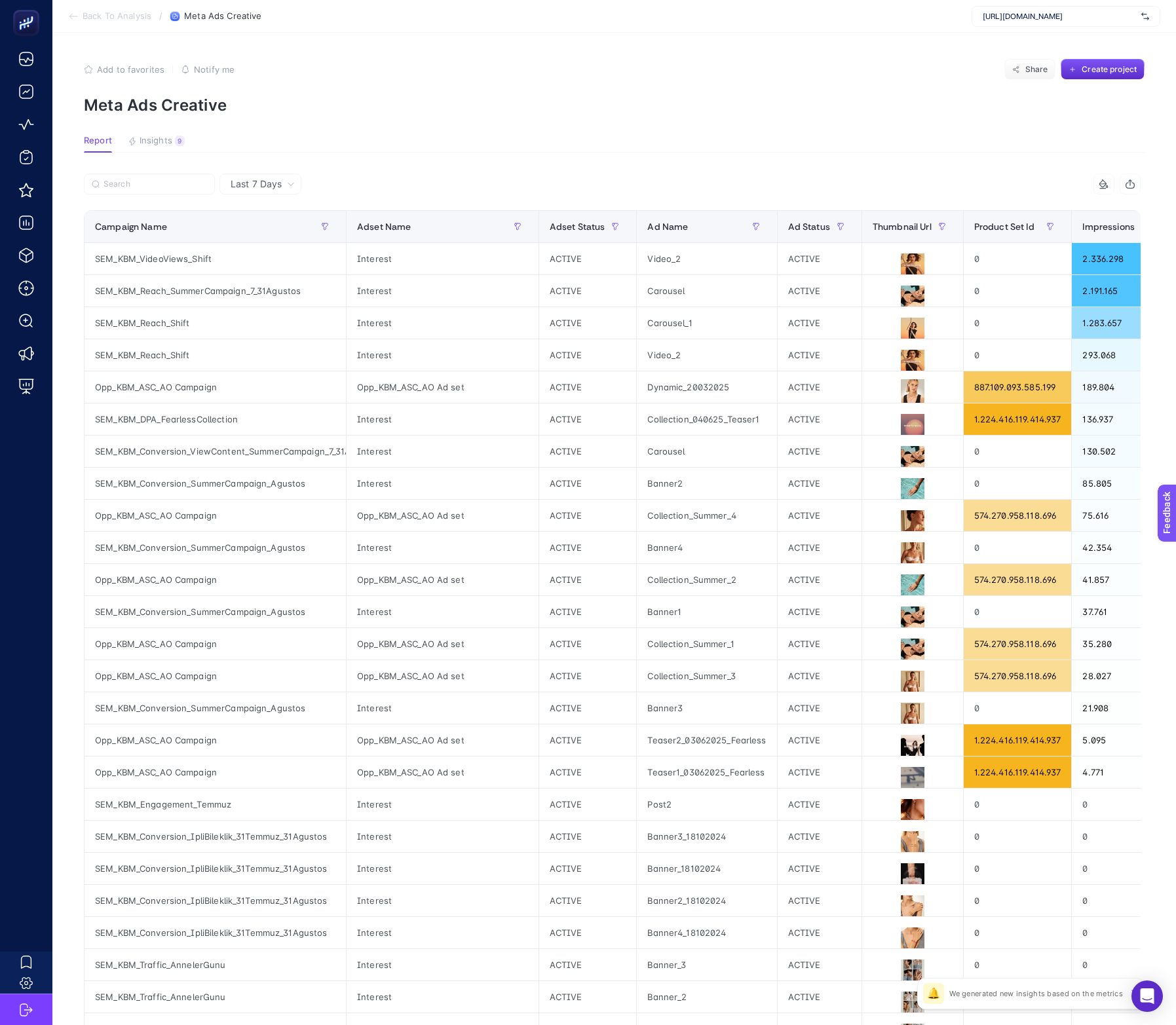
click at [602, 99] on p "Meta Ads Creative" at bounding box center [614, 105] width 1061 height 19
